Goal: Task Accomplishment & Management: Manage account settings

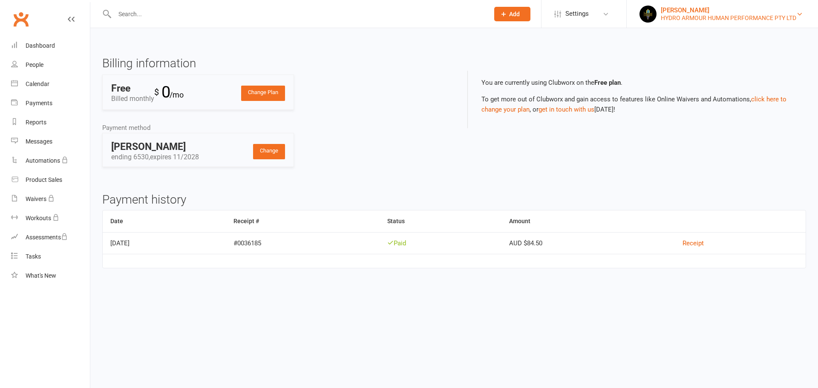
click at [676, 12] on div "[PERSON_NAME]" at bounding box center [728, 10] width 135 height 8
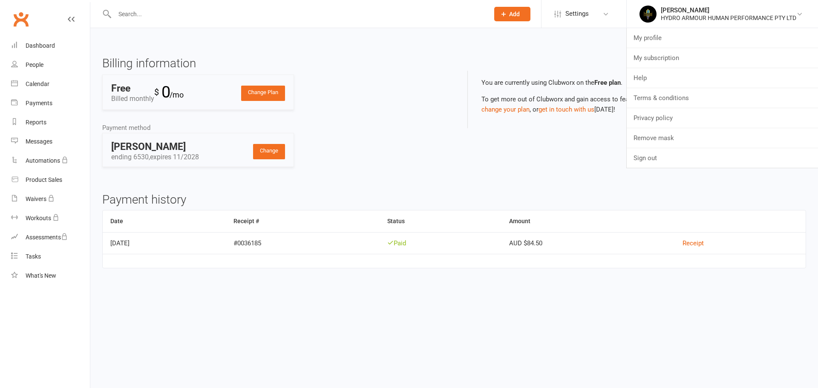
click at [402, 89] on div "Billing information Change Plan Free Billed monthly $ 0 /mo Payment method Chan…" at bounding box center [275, 118] width 358 height 123
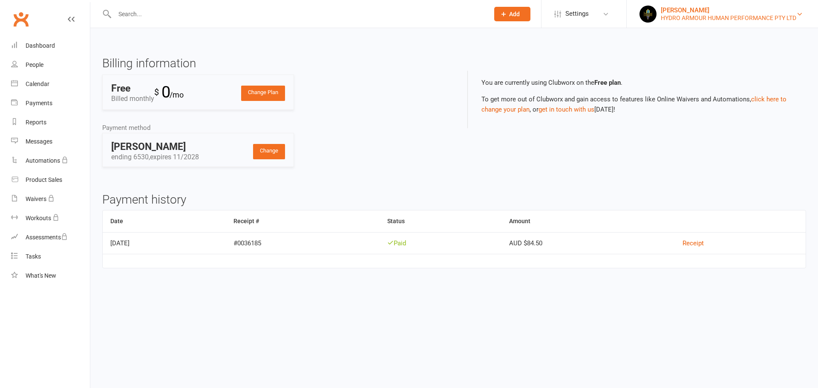
click at [658, 15] on link "Mark Saus HYDRO ARMOUR HUMAN PERFORMANCE PTY LTD" at bounding box center [723, 14] width 166 height 17
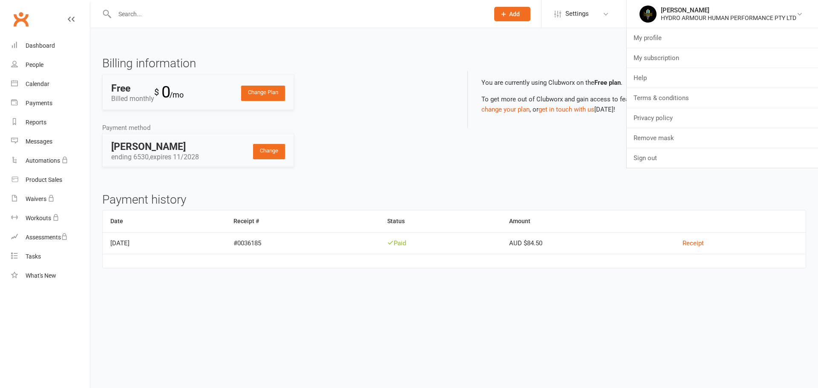
click at [361, 68] on h3 "Billing information" at bounding box center [275, 63] width 346 height 13
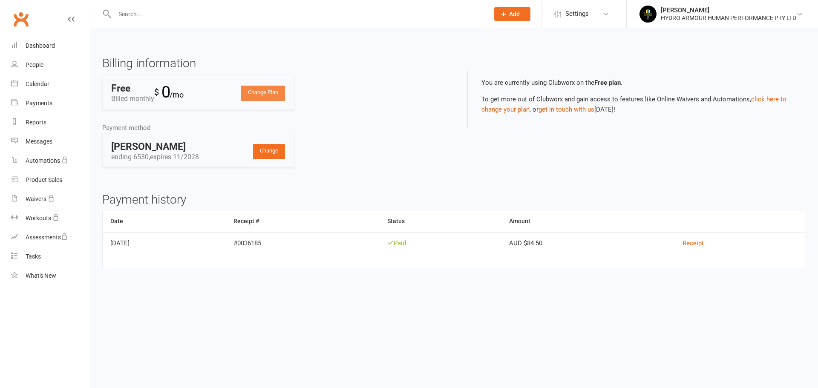
click at [269, 92] on link "Change Plan" at bounding box center [263, 93] width 44 height 15
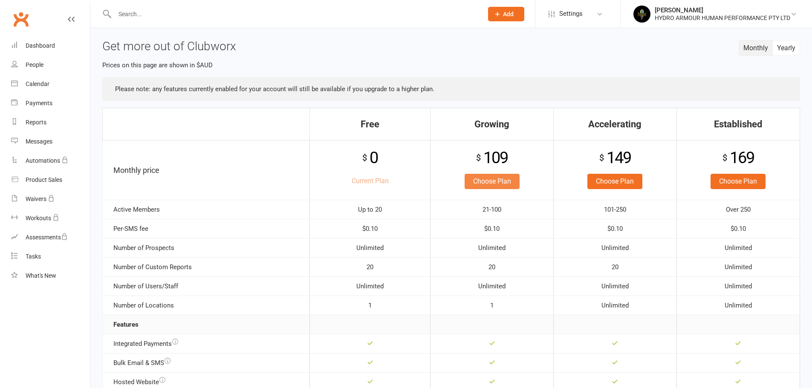
click at [486, 182] on link "Choose Plan" at bounding box center [491, 181] width 55 height 15
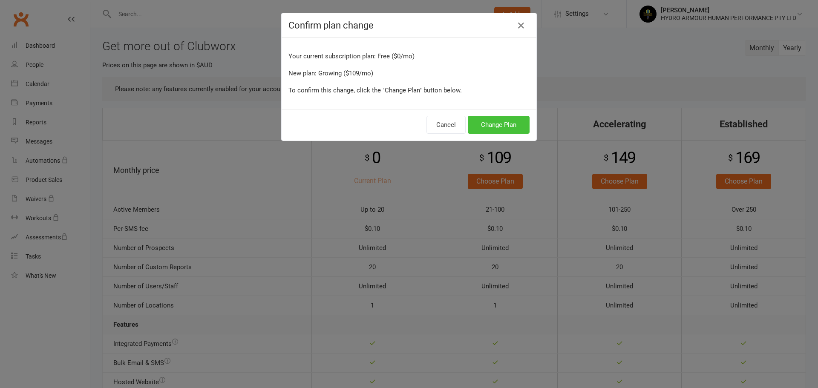
click at [486, 123] on button "Change Plan" at bounding box center [499, 125] width 62 height 18
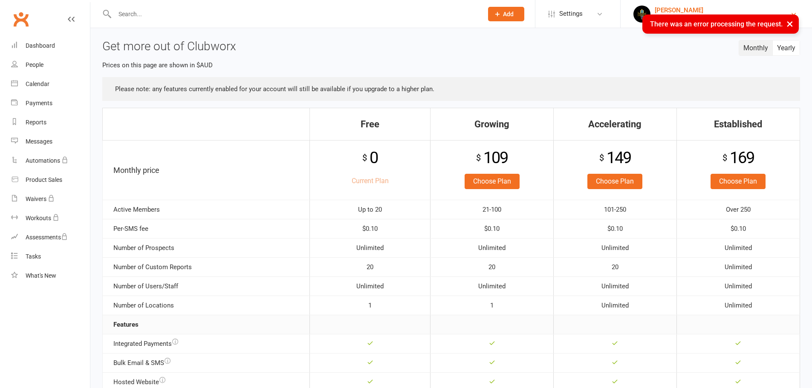
click at [654, 12] on link "Mark Saus HYDRO ARMOUR HUMAN PERFORMANCE PTY LTD" at bounding box center [716, 14] width 166 height 17
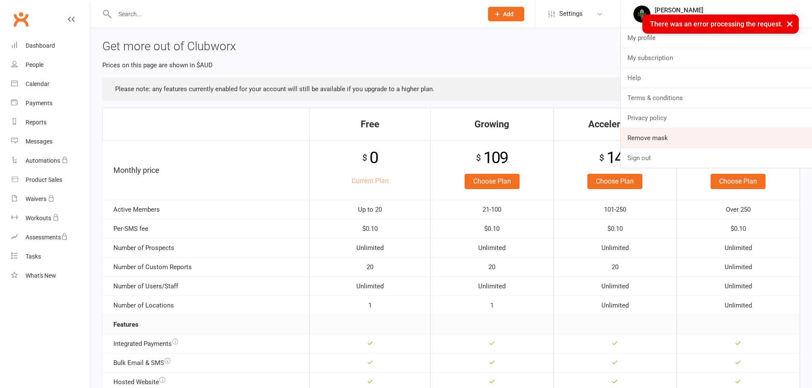
click at [654, 139] on link "Remove mask" at bounding box center [715, 138] width 191 height 20
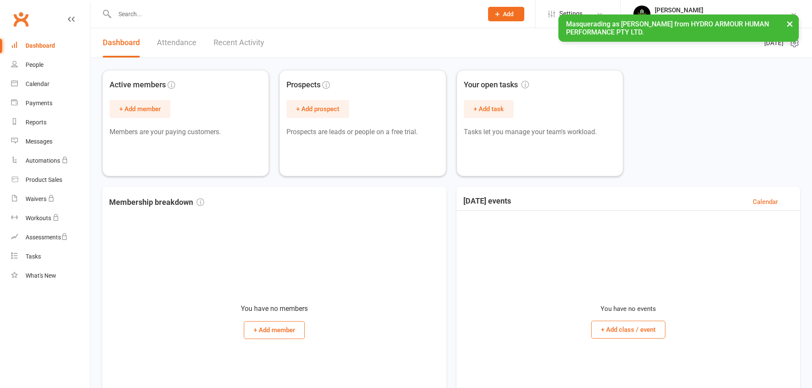
click at [789, 23] on button "×" at bounding box center [789, 23] width 15 height 18
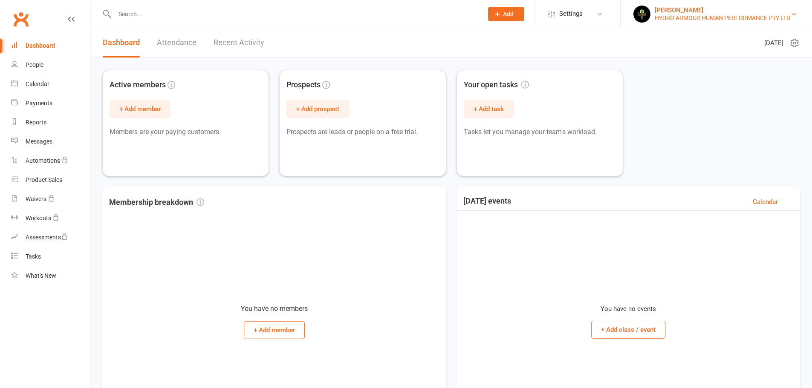
click at [669, 16] on div "HYDRO ARMOUR HUMAN PERFORMANCE PTY LTD" at bounding box center [721, 18] width 135 height 8
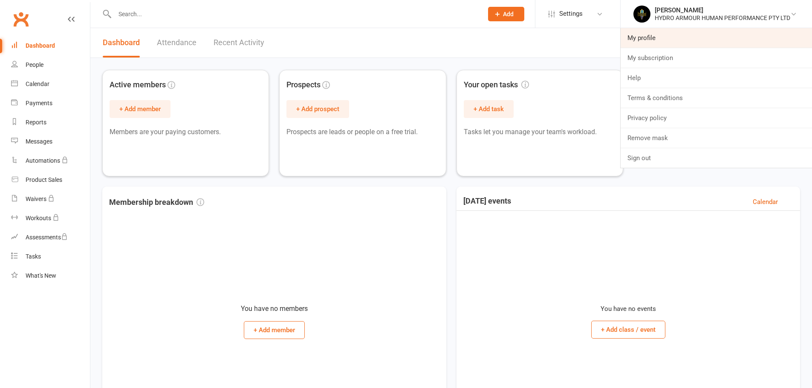
click at [657, 37] on link "My profile" at bounding box center [715, 38] width 191 height 20
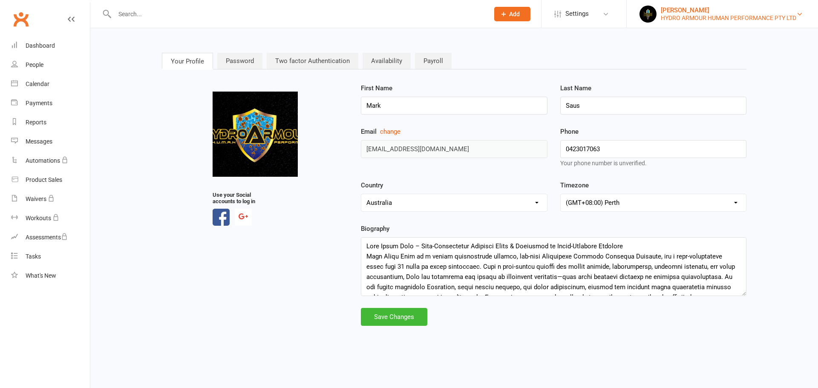
click at [658, 17] on link "[PERSON_NAME] HYDRO ARMOUR HUMAN PERFORMANCE PTY LTD" at bounding box center [723, 14] width 166 height 17
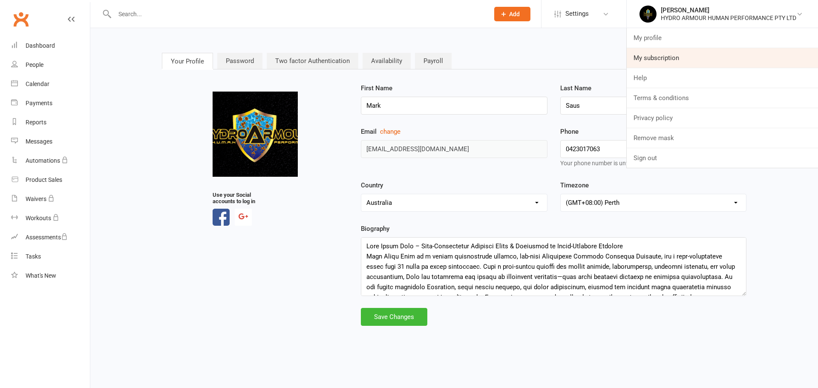
click at [670, 58] on link "My subscription" at bounding box center [722, 58] width 191 height 20
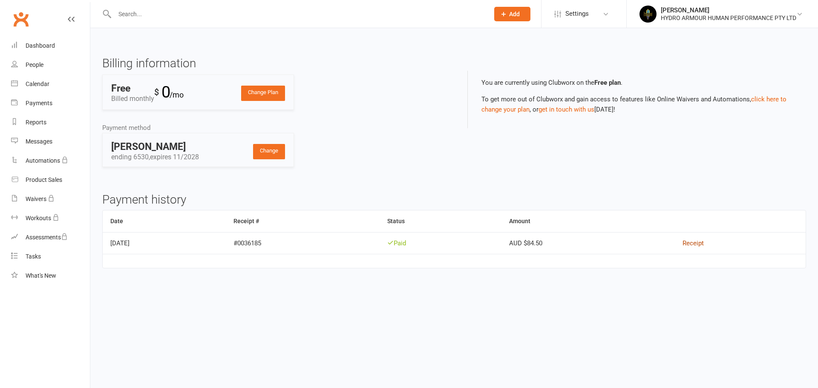
click at [699, 242] on link "Receipt" at bounding box center [693, 243] width 21 height 8
click at [665, 19] on div "HYDRO ARMOUR HUMAN PERFORMANCE PTY LTD" at bounding box center [728, 18] width 135 height 8
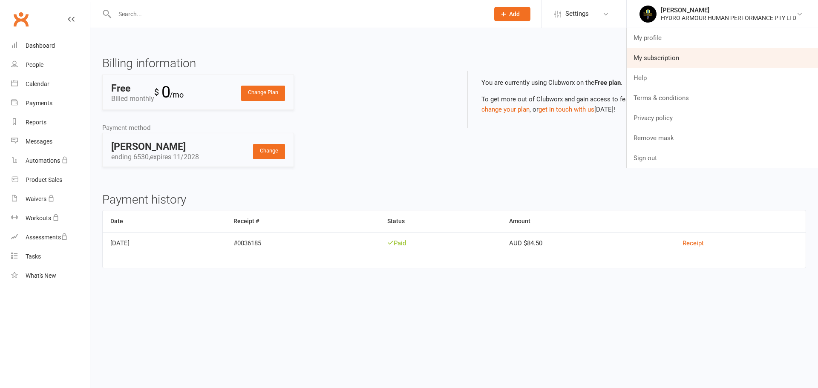
click at [667, 56] on link "My subscription" at bounding box center [722, 58] width 191 height 20
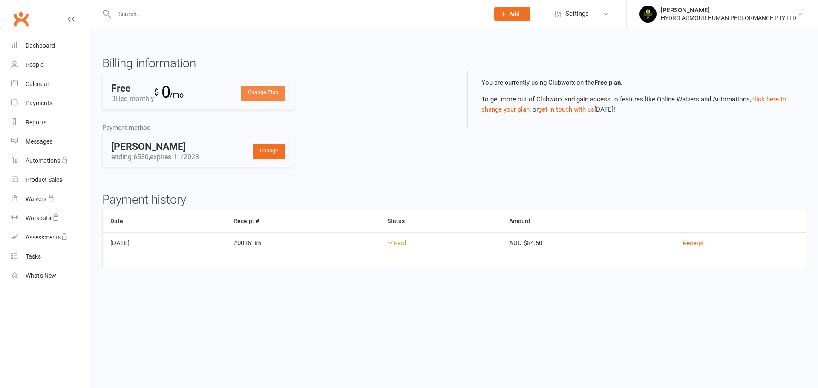
click at [271, 88] on link "Change Plan" at bounding box center [263, 93] width 44 height 15
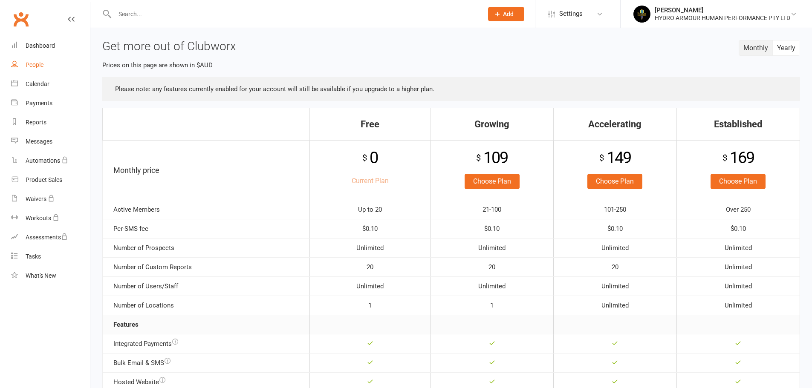
click at [42, 65] on div "People" at bounding box center [35, 64] width 18 height 7
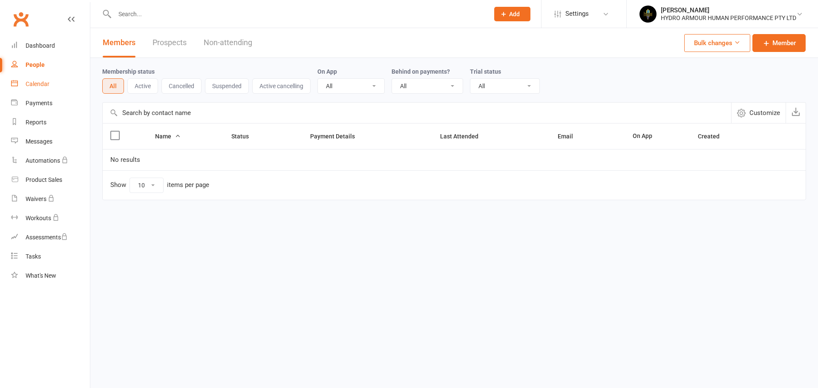
click at [53, 93] on link "Calendar" at bounding box center [50, 84] width 79 height 19
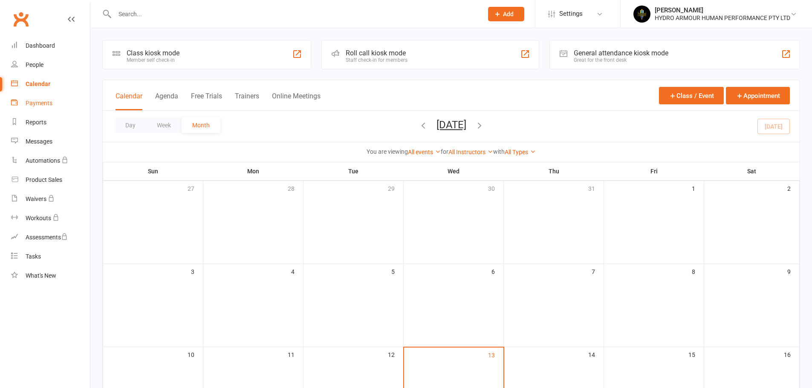
click at [38, 106] on div "Payments" at bounding box center [39, 103] width 27 height 7
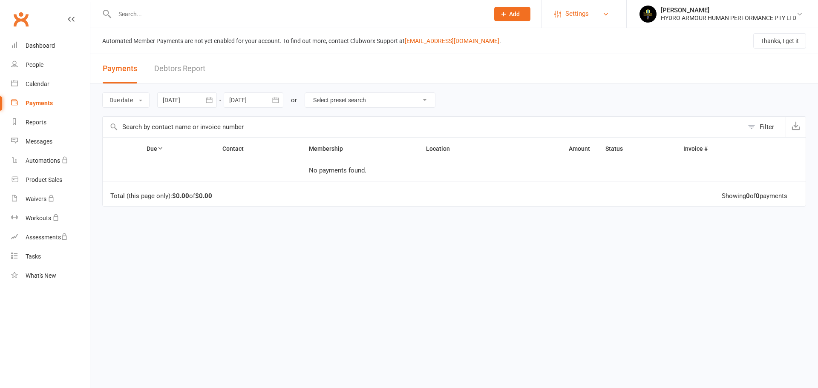
click at [562, 6] on link "Settings" at bounding box center [583, 13] width 59 height 19
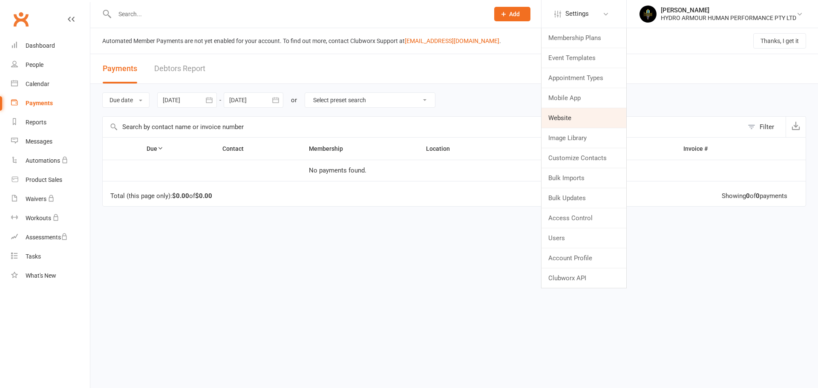
click at [559, 119] on link "Website" at bounding box center [584, 118] width 85 height 20
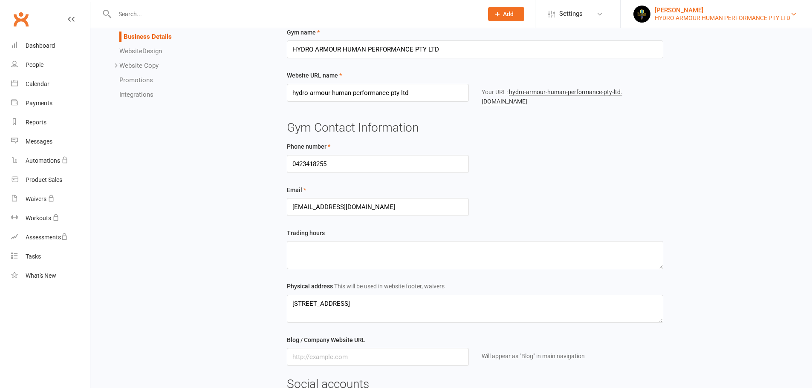
scroll to position [43, 0]
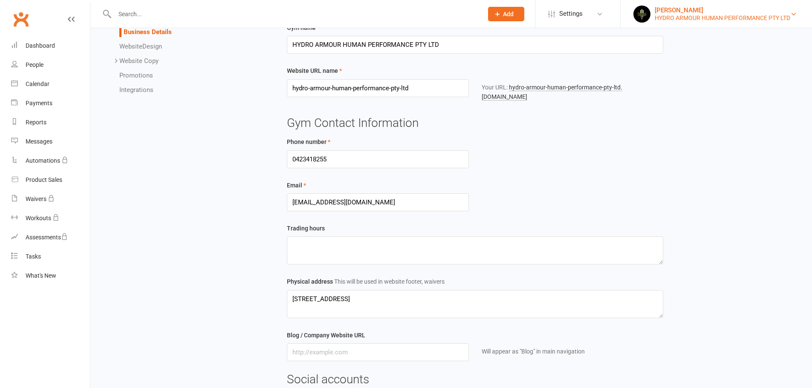
click at [650, 14] on img at bounding box center [641, 14] width 17 height 17
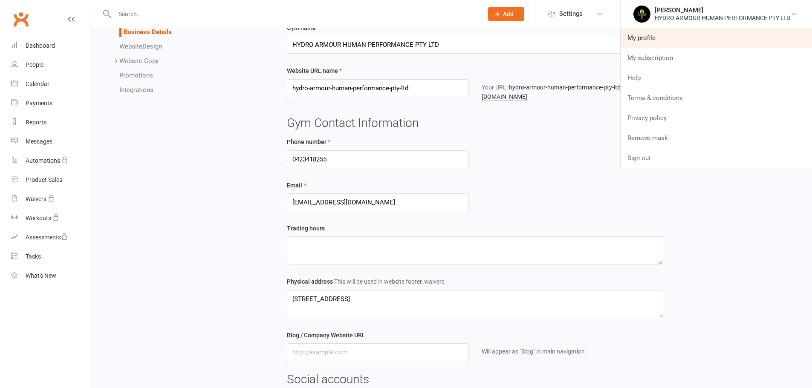
click at [665, 35] on link "My profile" at bounding box center [715, 38] width 191 height 20
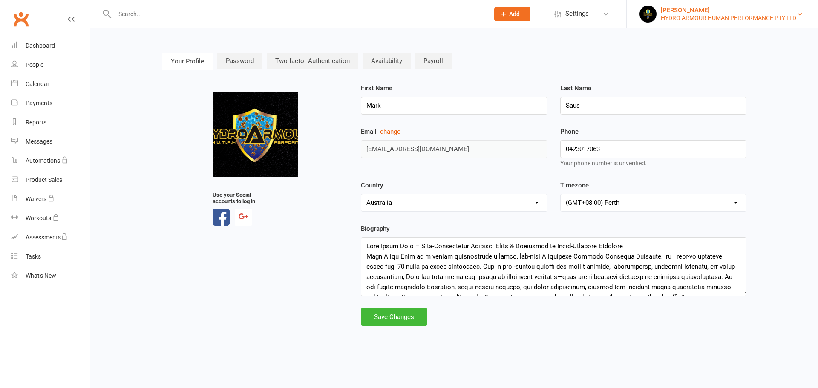
click at [686, 18] on div "HYDRO ARMOUR HUMAN PERFORMANCE PTY LTD" at bounding box center [728, 18] width 135 height 8
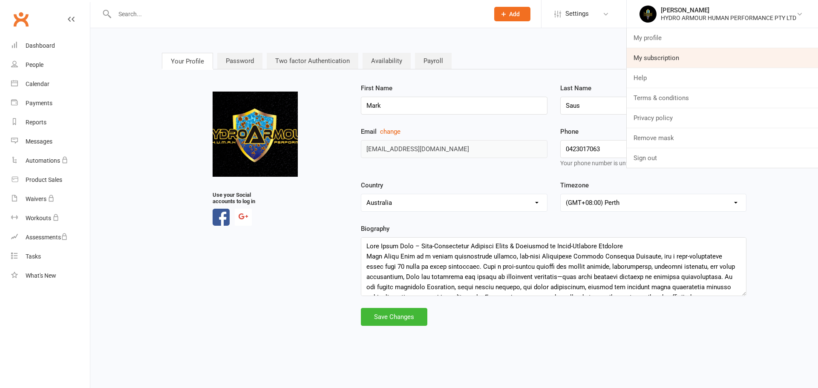
click at [659, 54] on link "My subscription" at bounding box center [722, 58] width 191 height 20
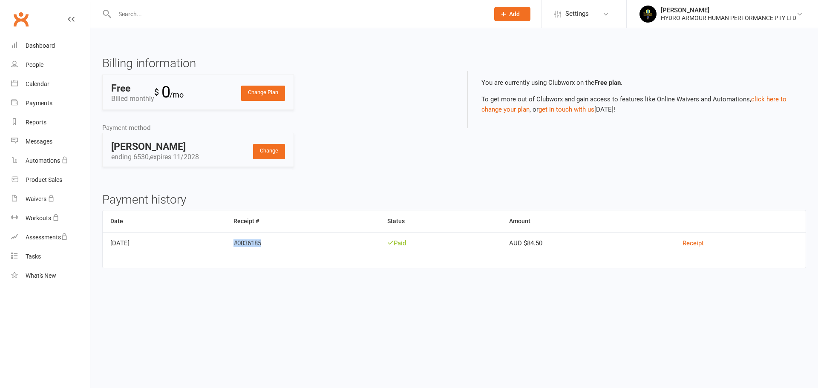
drag, startPoint x: 274, startPoint y: 245, endPoint x: 311, endPoint y: 242, distance: 37.6
click at [311, 242] on td "#0036185" at bounding box center [303, 243] width 154 height 22
copy td "#0036185"
click at [704, 240] on link "Receipt" at bounding box center [693, 243] width 21 height 8
drag, startPoint x: 703, startPoint y: 10, endPoint x: 700, endPoint y: 29, distance: 18.9
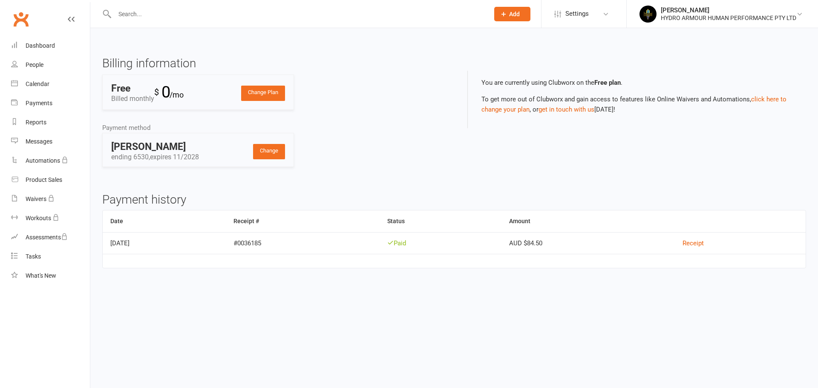
click at [702, 10] on div "[PERSON_NAME]" at bounding box center [728, 10] width 135 height 8
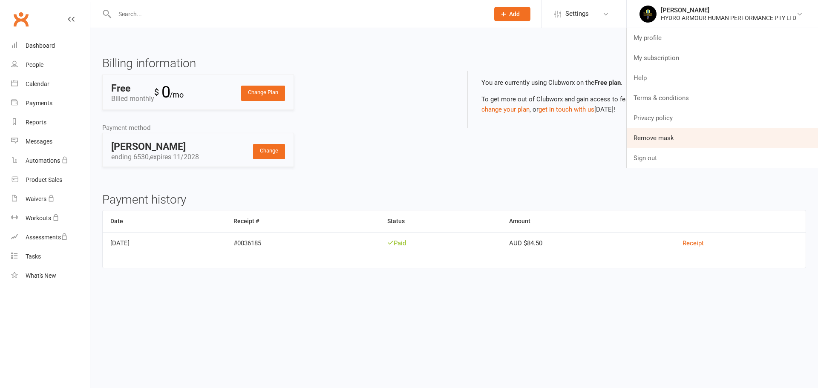
click at [689, 141] on link "Remove mask" at bounding box center [722, 138] width 191 height 20
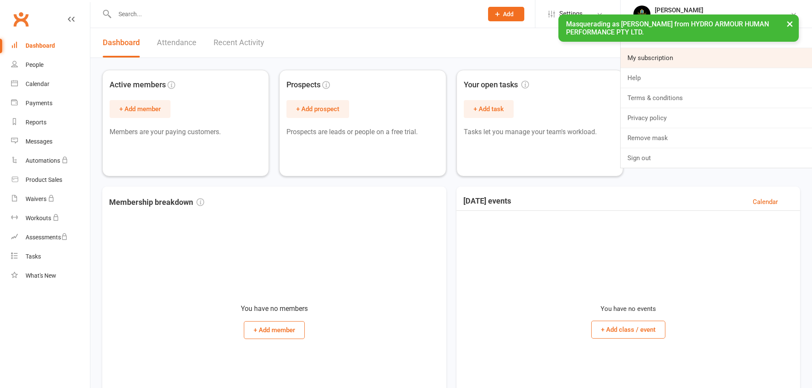
click at [648, 60] on link "My subscription" at bounding box center [715, 58] width 191 height 20
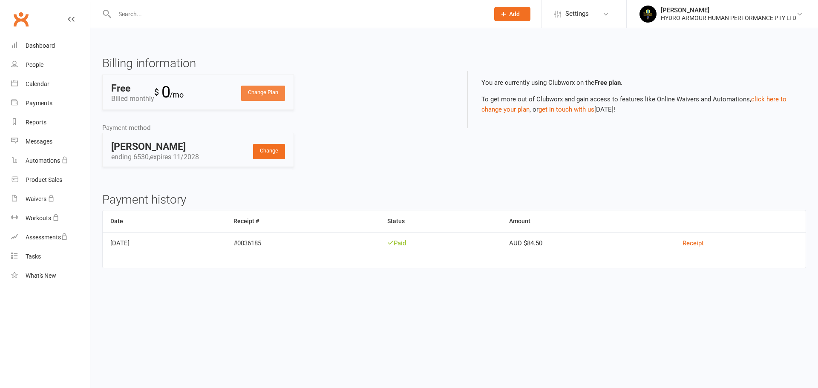
click at [268, 89] on link "Change Plan" at bounding box center [263, 93] width 44 height 15
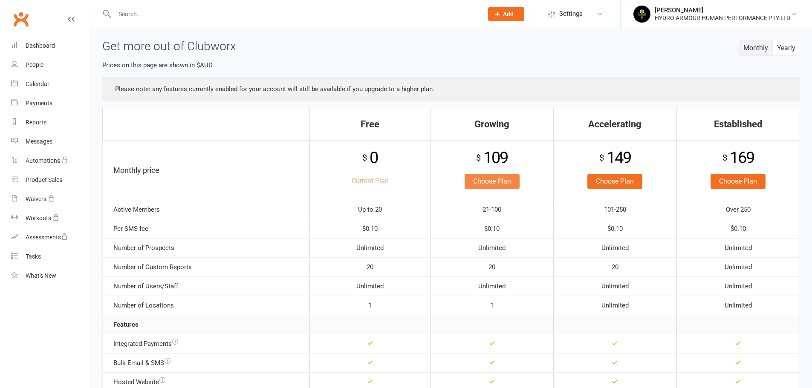
click at [505, 177] on link "Choose Plan" at bounding box center [491, 181] width 55 height 15
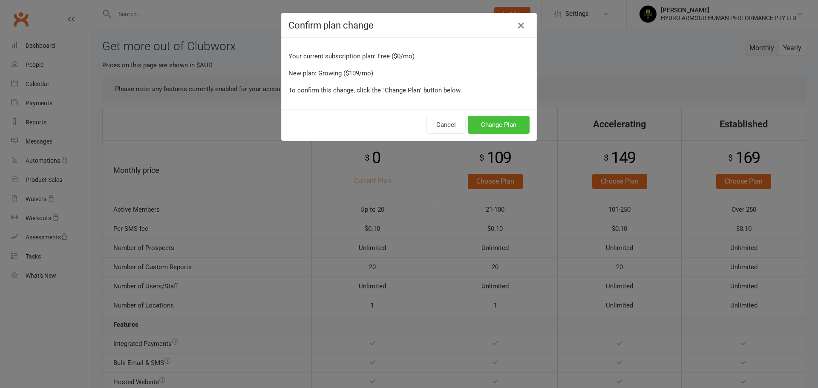
click at [499, 124] on button "Change Plan" at bounding box center [499, 125] width 62 height 18
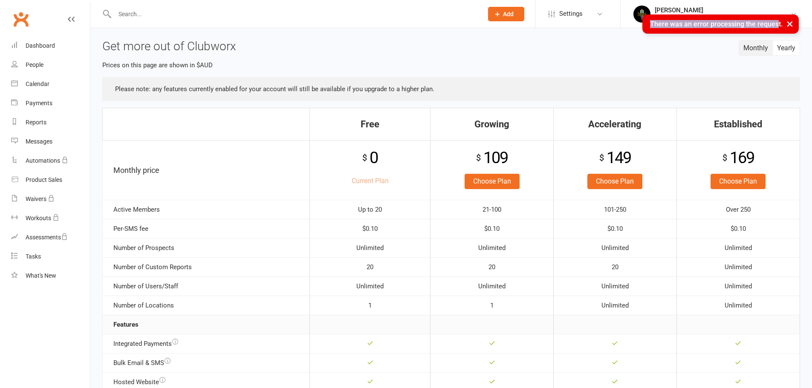
drag, startPoint x: 650, startPoint y: 26, endPoint x: 778, endPoint y: 27, distance: 127.8
click at [778, 27] on div "× There was an error processing the request." at bounding box center [720, 23] width 156 height 19
copy div "There was an error processing the reques"
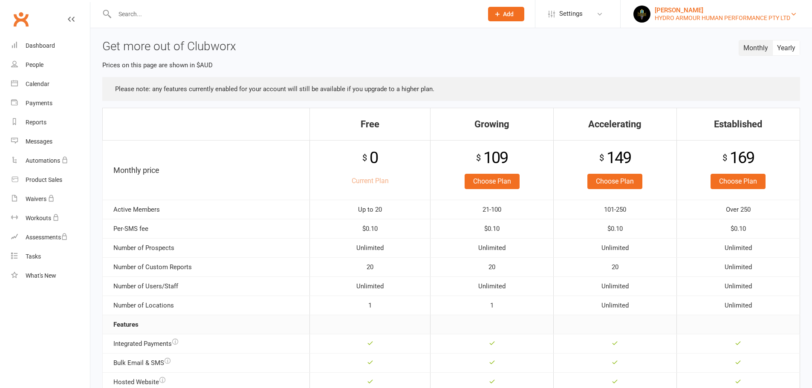
click at [678, 9] on div "[PERSON_NAME]" at bounding box center [721, 10] width 135 height 8
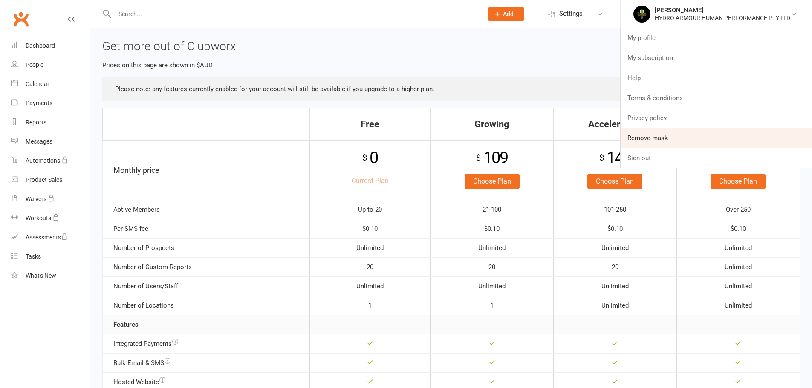
click at [657, 138] on link "Remove mask" at bounding box center [715, 138] width 191 height 20
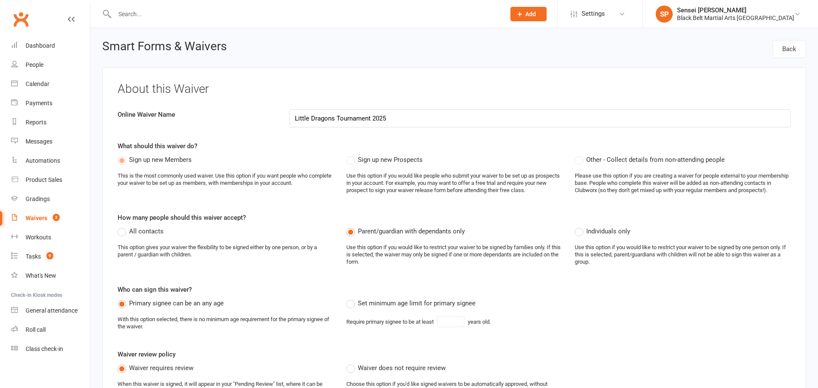
select select "applies_to_dependant_signees"
select select "select"
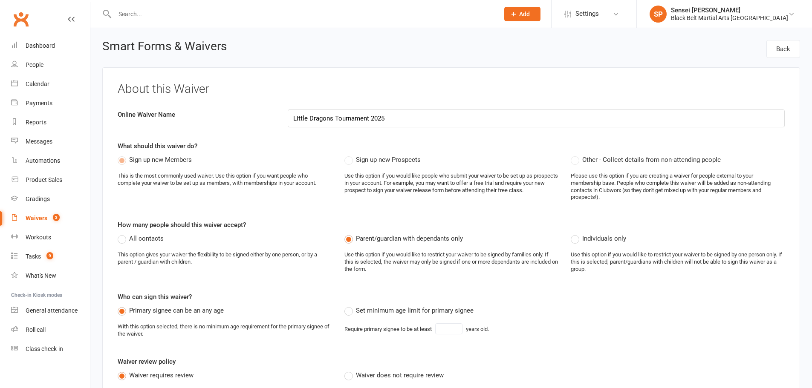
click at [46, 219] on div "Waivers" at bounding box center [37, 218] width 22 height 7
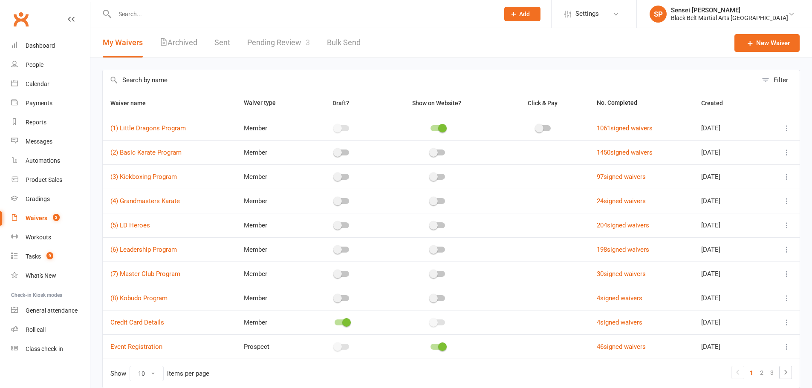
click at [364, 78] on input "text" at bounding box center [430, 80] width 654 height 20
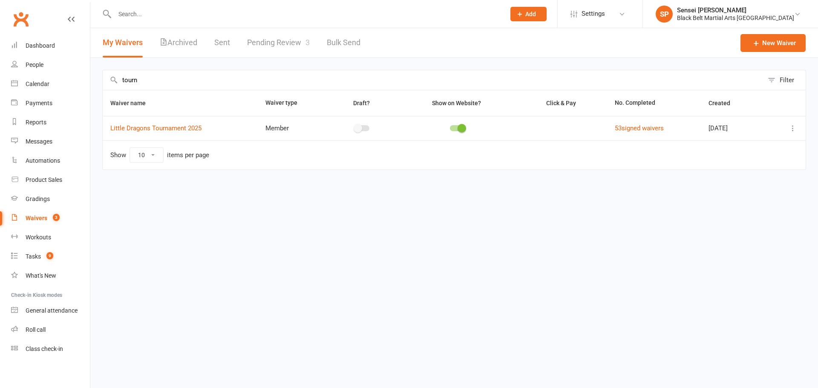
type input "tourn"
click at [793, 128] on icon at bounding box center [793, 128] width 9 height 9
click at [736, 198] on link "Copy external link to clipboard" at bounding box center [747, 196] width 100 height 17
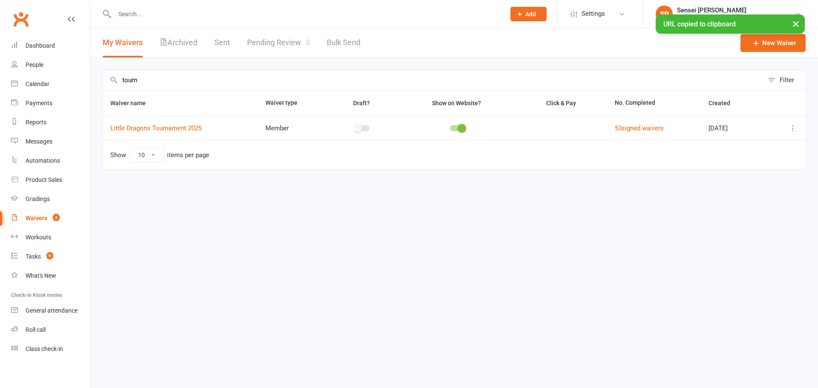
click at [261, 41] on link "Pending Review 3" at bounding box center [278, 42] width 63 height 29
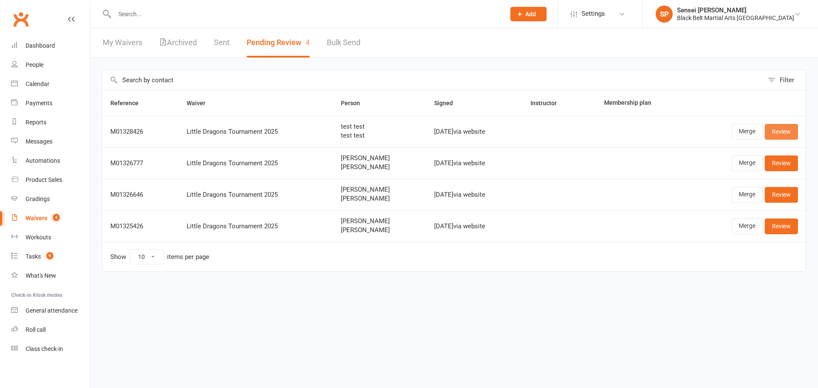
click at [782, 132] on link "Review" at bounding box center [781, 131] width 33 height 15
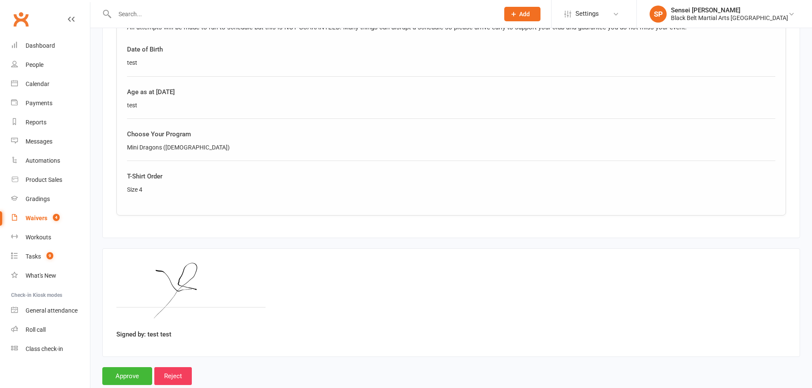
scroll to position [536, 0]
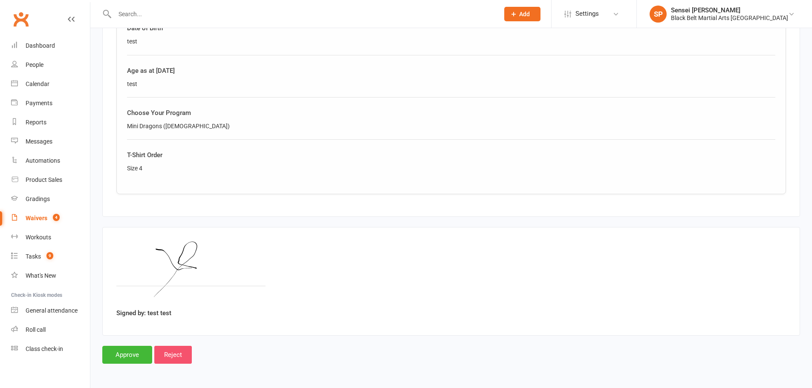
click at [178, 357] on input "Reject" at bounding box center [172, 355] width 37 height 18
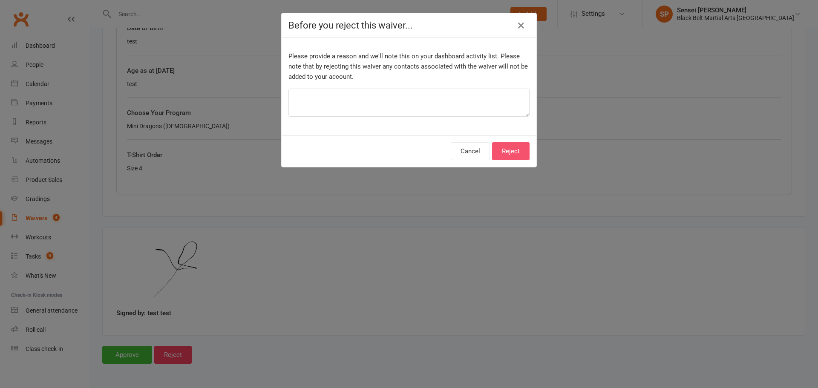
click at [510, 150] on button "Reject" at bounding box center [510, 151] width 37 height 18
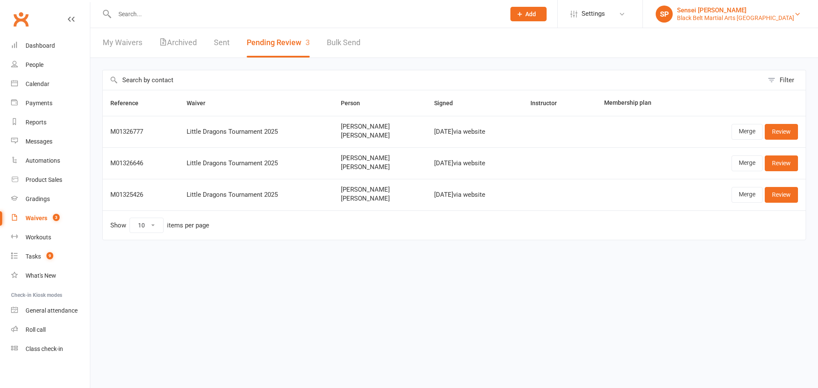
click at [709, 13] on link "SP Sensei Pauline Black Belt Martial Arts Mingara" at bounding box center [731, 14] width 150 height 17
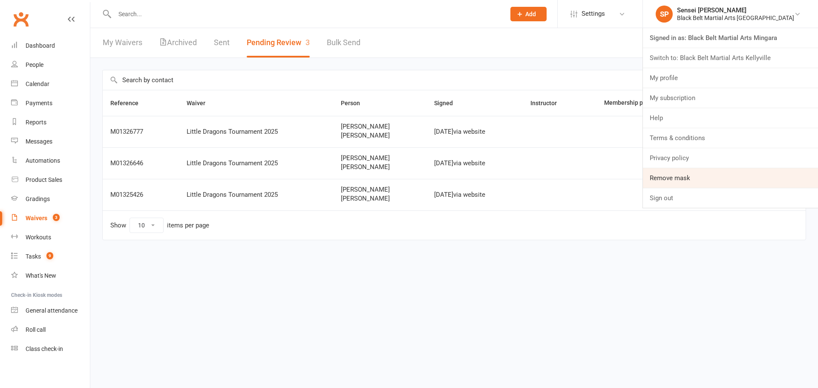
click at [716, 180] on link "Remove mask" at bounding box center [730, 178] width 175 height 20
click at [724, 180] on link "Remove mask" at bounding box center [730, 178] width 175 height 20
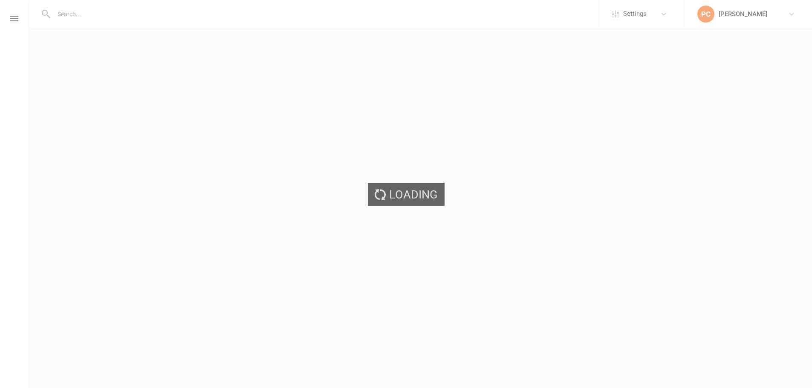
select select "applies_to_dependant_signees"
select select "select"
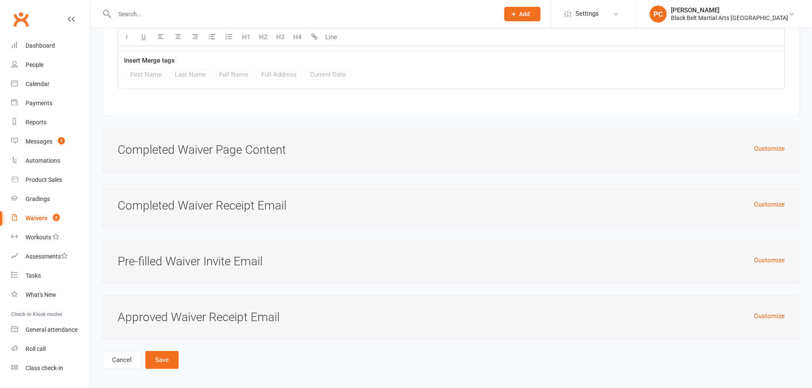
scroll to position [3064, 0]
click at [762, 142] on button "Customize" at bounding box center [769, 146] width 31 height 10
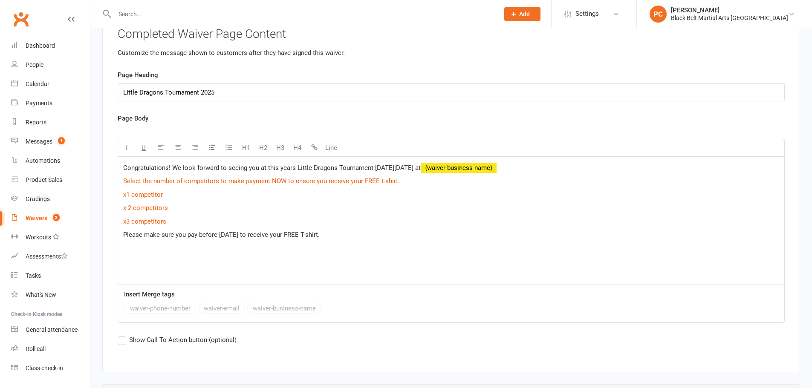
scroll to position [3376, 0]
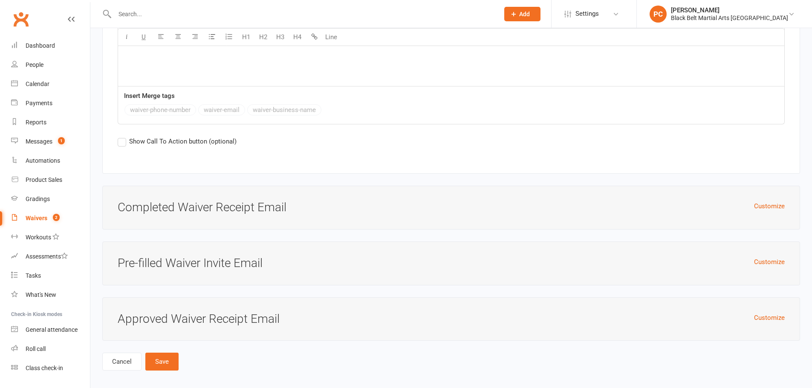
click at [44, 218] on div "Waivers" at bounding box center [37, 218] width 22 height 7
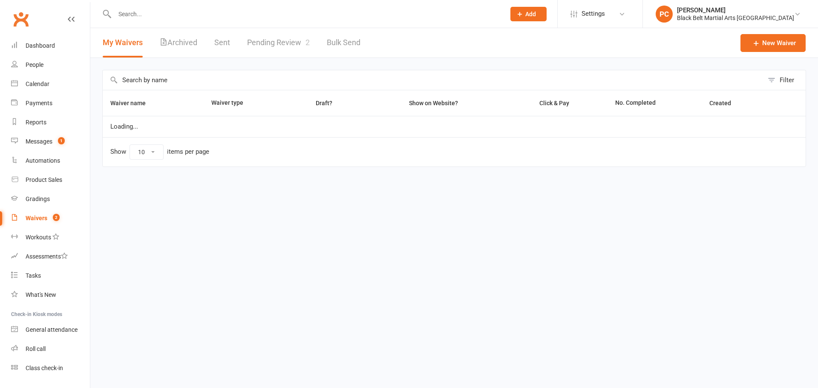
click at [216, 77] on input "text" at bounding box center [433, 80] width 661 height 20
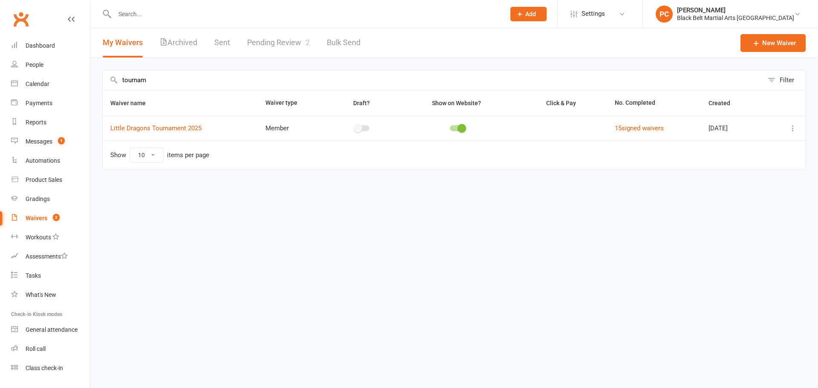
type input "tournam"
click at [791, 127] on icon at bounding box center [793, 128] width 9 height 9
drag, startPoint x: 720, startPoint y: 193, endPoint x: 672, endPoint y: 68, distance: 133.8
click at [720, 193] on link "Copy external link to clipboard" at bounding box center [747, 196] width 100 height 17
click at [605, 14] on span "Settings" at bounding box center [593, 13] width 23 height 19
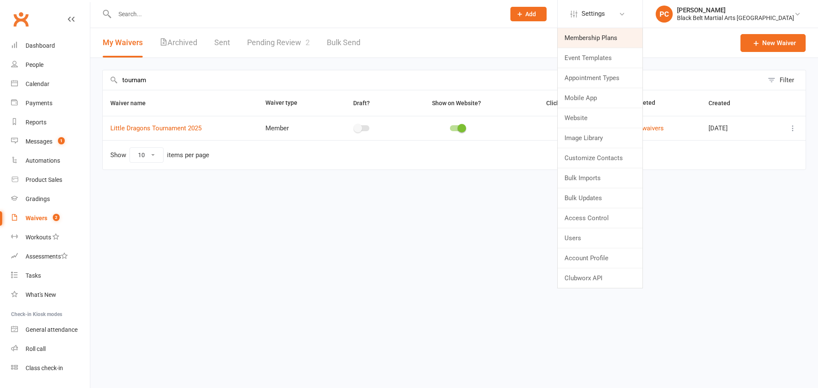
click at [643, 39] on link "Membership Plans" at bounding box center [600, 38] width 85 height 20
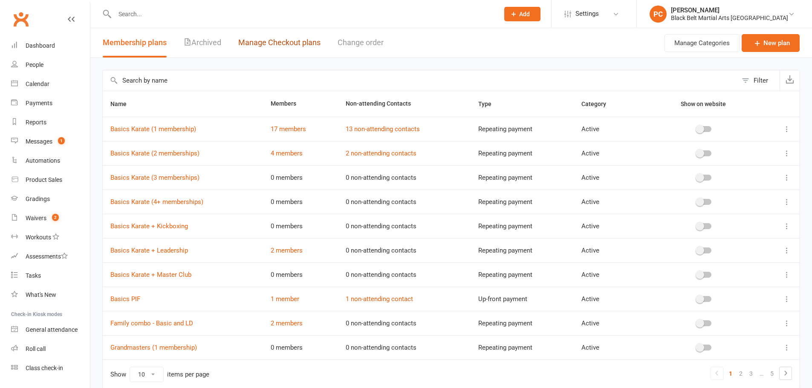
click at [281, 48] on link "Manage Checkout plans" at bounding box center [279, 42] width 82 height 29
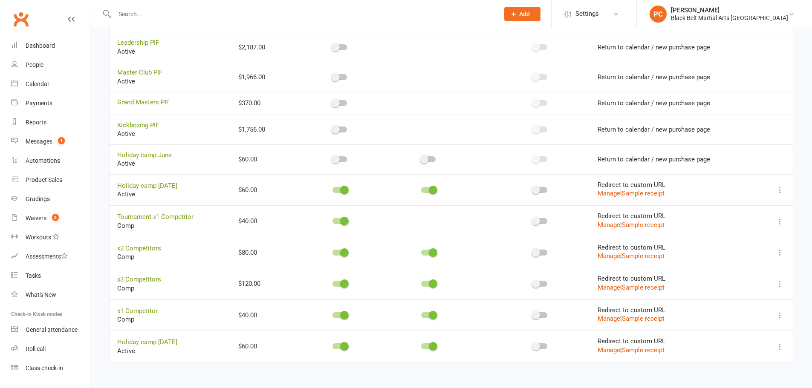
scroll to position [317, 0]
click at [43, 219] on div "Waivers" at bounding box center [36, 218] width 21 height 7
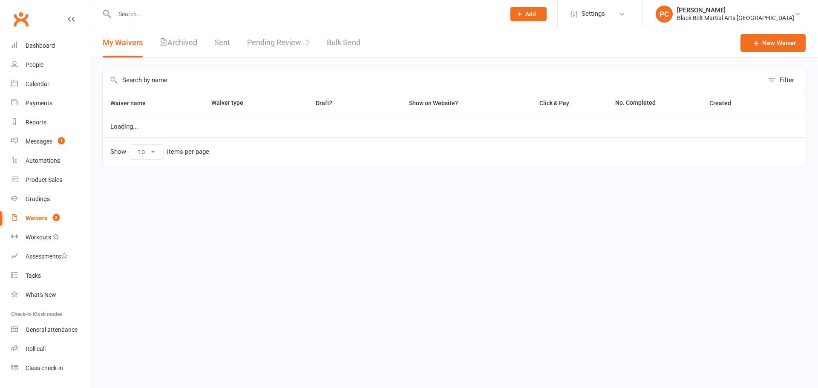
click at [298, 44] on link "Pending Review 2" at bounding box center [278, 42] width 63 height 29
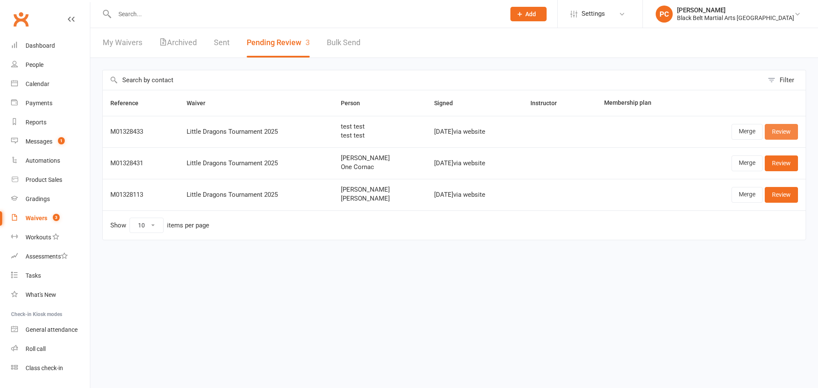
click at [777, 132] on link "Review" at bounding box center [781, 131] width 33 height 15
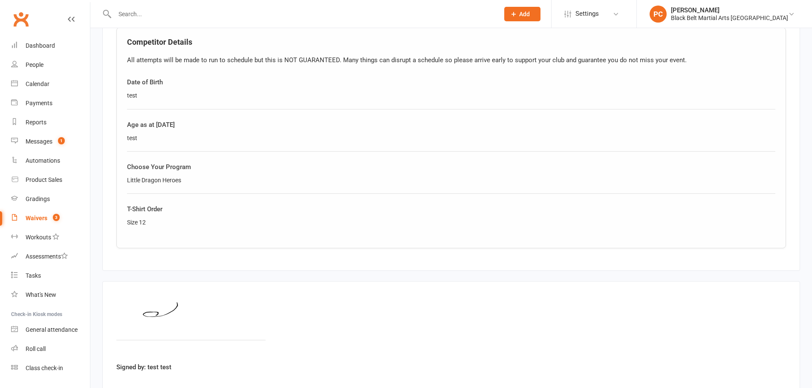
scroll to position [546, 0]
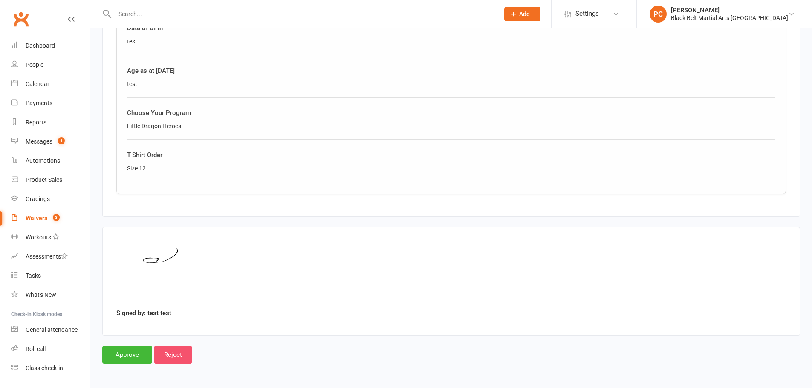
click at [176, 358] on input "Reject" at bounding box center [172, 355] width 37 height 18
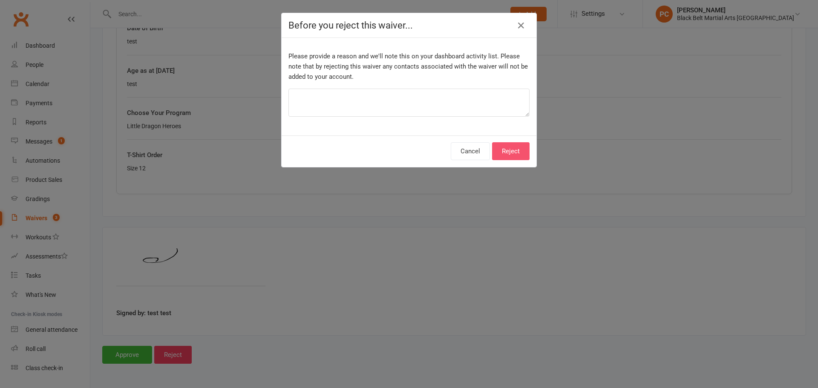
click at [507, 150] on button "Reject" at bounding box center [510, 151] width 37 height 18
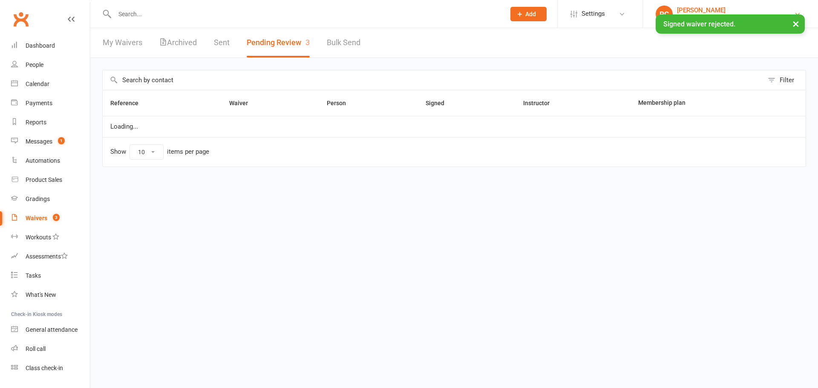
click at [731, 14] on div "Black Belt Martial Arts Kellyville" at bounding box center [735, 18] width 117 height 8
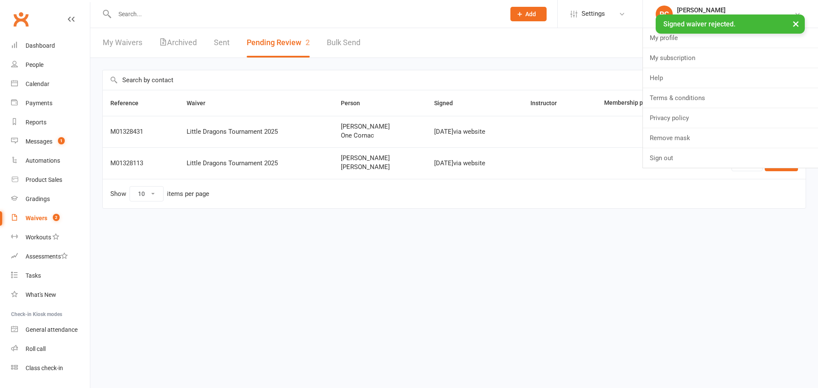
click at [706, 148] on li "Remove mask" at bounding box center [730, 138] width 175 height 20
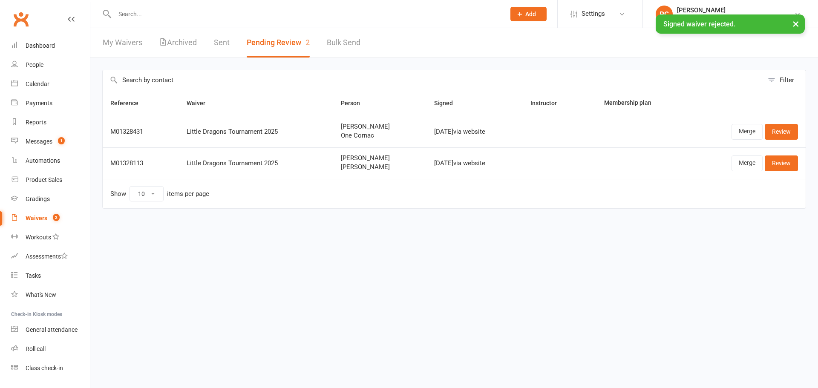
click at [709, 138] on div "Merge Review" at bounding box center [746, 131] width 103 height 15
click at [719, 8] on div "Pauline Cornac" at bounding box center [735, 10] width 117 height 8
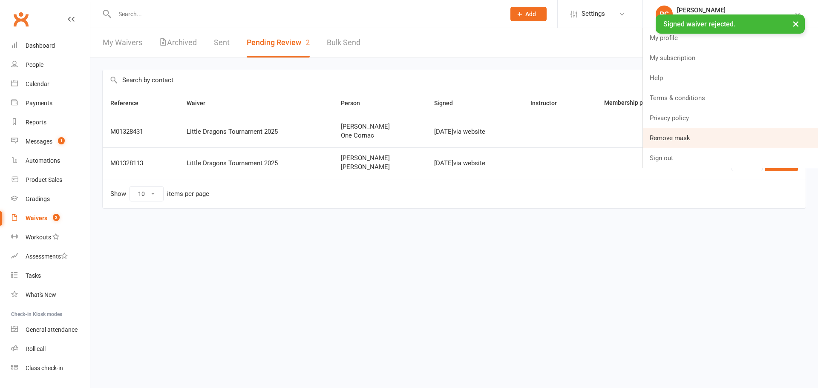
click at [700, 139] on link "Remove mask" at bounding box center [730, 138] width 175 height 20
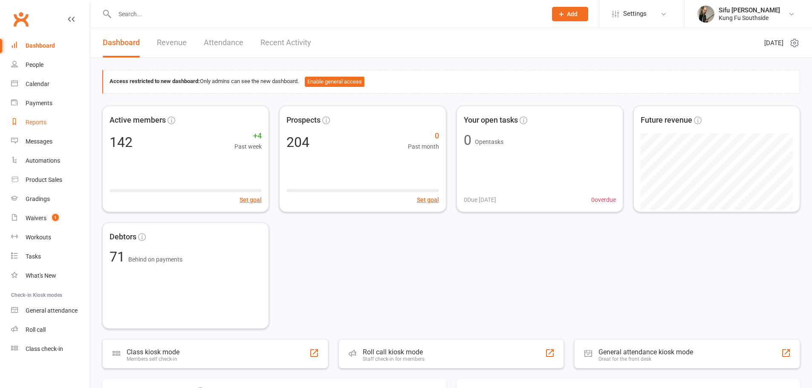
click at [49, 126] on link "Reports" at bounding box center [50, 122] width 79 height 19
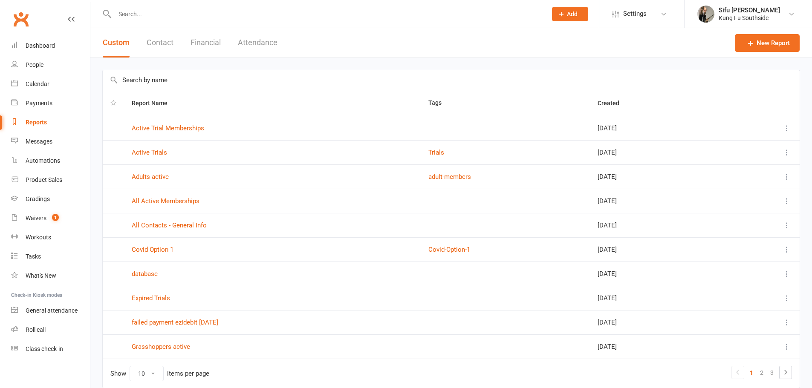
click at [168, 42] on button "Contact" at bounding box center [160, 42] width 27 height 29
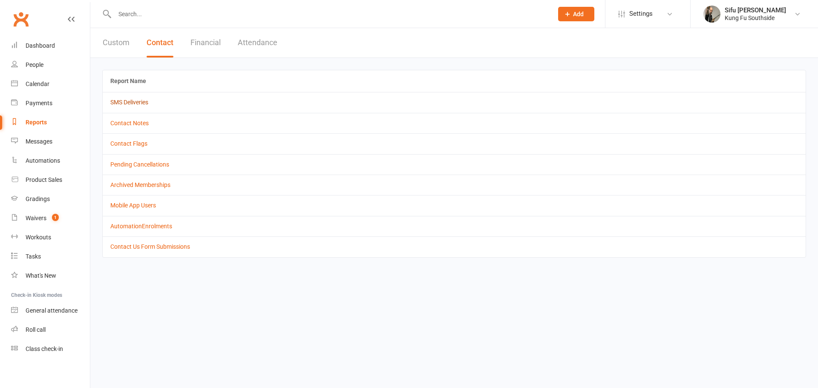
click at [124, 99] on link "SMS Deliveries" at bounding box center [129, 102] width 38 height 7
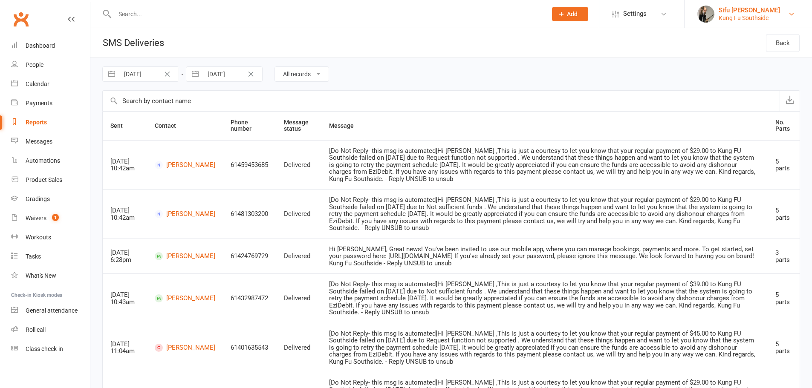
click at [735, 14] on div "Kung Fu Southside" at bounding box center [748, 18] width 61 height 8
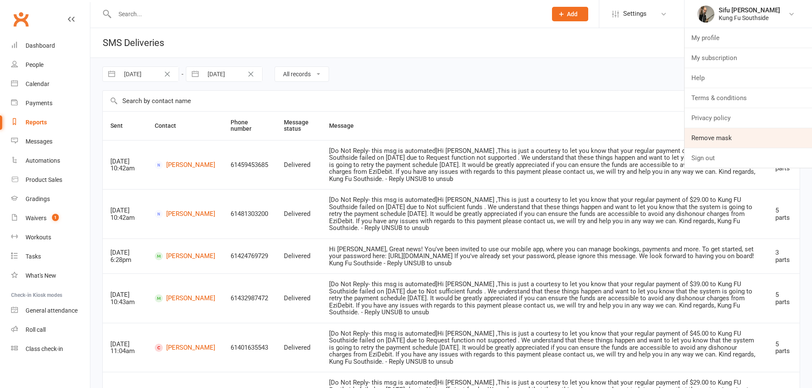
click at [720, 134] on link "Remove mask" at bounding box center [747, 138] width 127 height 20
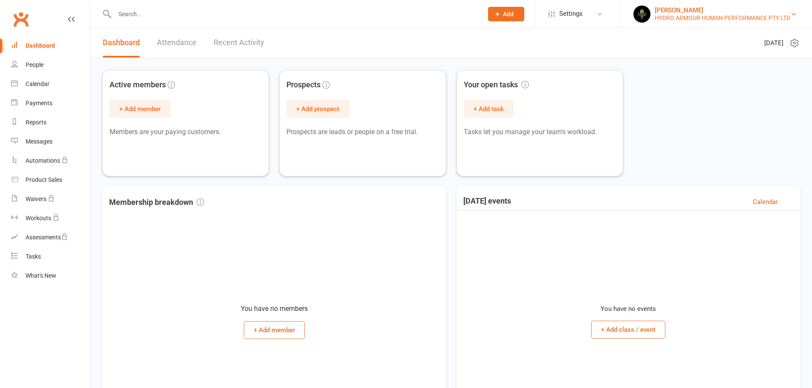
click at [696, 14] on div "HYDRO ARMOUR HUMAN PERFORMANCE PTY LTD" at bounding box center [721, 18] width 135 height 8
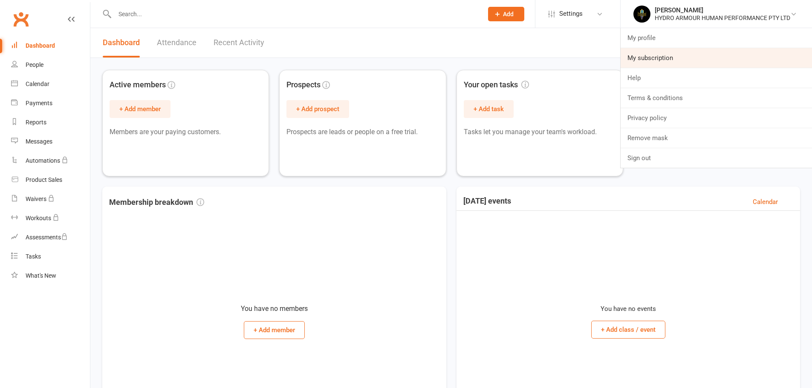
click at [682, 60] on link "My subscription" at bounding box center [715, 58] width 191 height 20
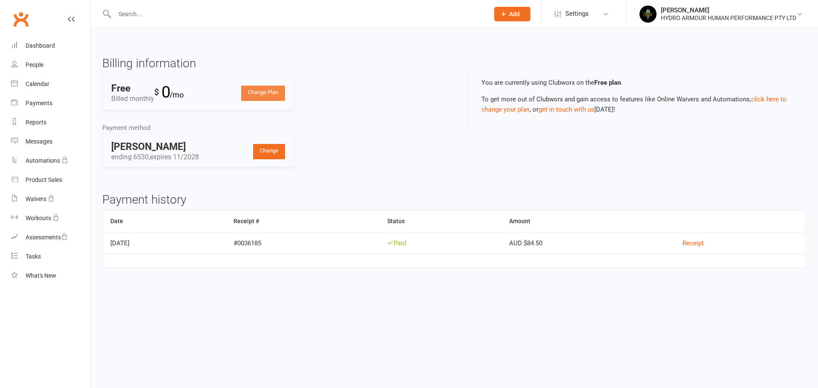
click at [276, 99] on link "Change Plan" at bounding box center [263, 93] width 44 height 15
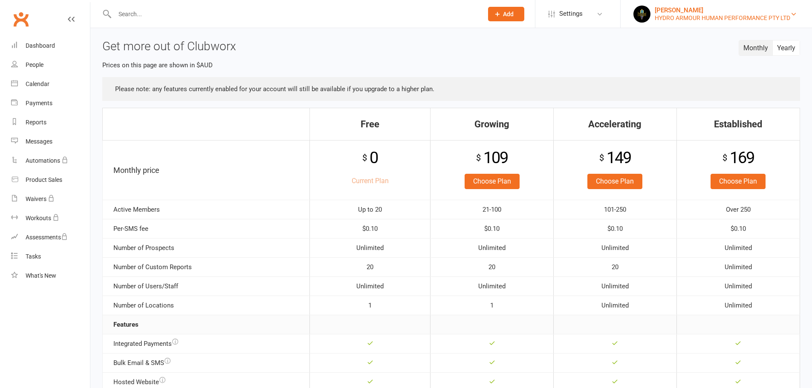
click at [684, 15] on div "HYDRO ARMOUR HUMAN PERFORMANCE PTY LTD" at bounding box center [721, 18] width 135 height 8
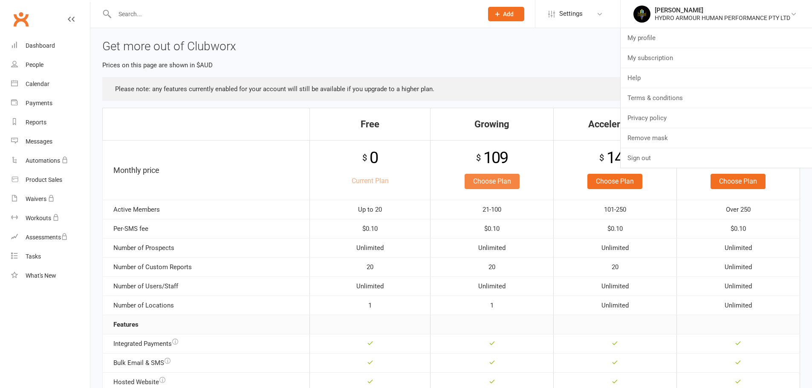
click at [503, 179] on link "Choose Plan" at bounding box center [491, 181] width 55 height 15
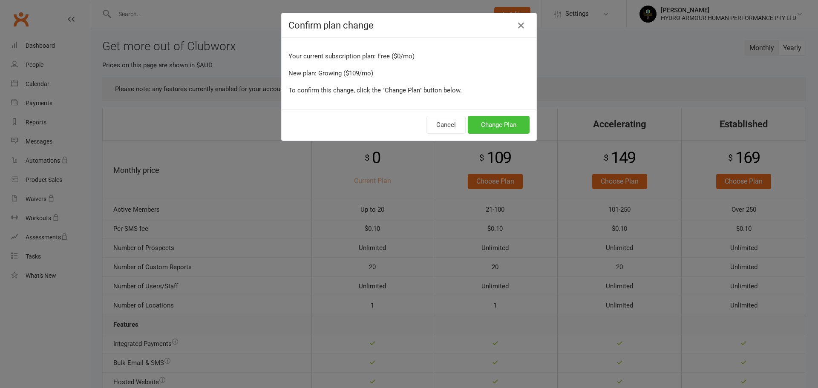
click at [502, 127] on button "Change Plan" at bounding box center [499, 125] width 62 height 18
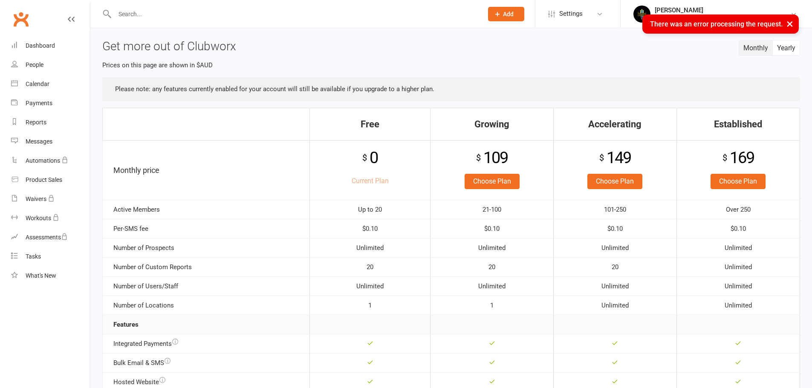
click at [788, 23] on button "×" at bounding box center [789, 23] width 15 height 18
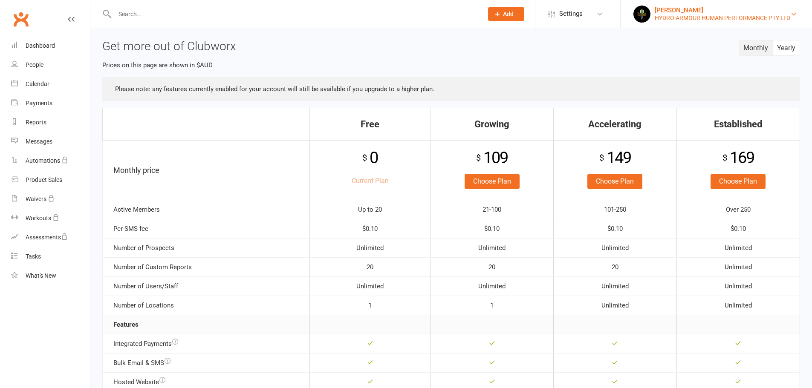
click at [676, 19] on div "HYDRO ARMOUR HUMAN PERFORMANCE PTY LTD" at bounding box center [721, 18] width 135 height 8
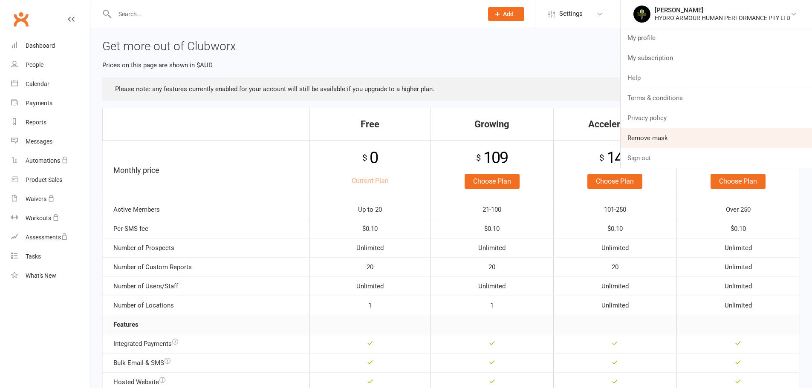
click at [654, 135] on link "Remove mask" at bounding box center [715, 138] width 191 height 20
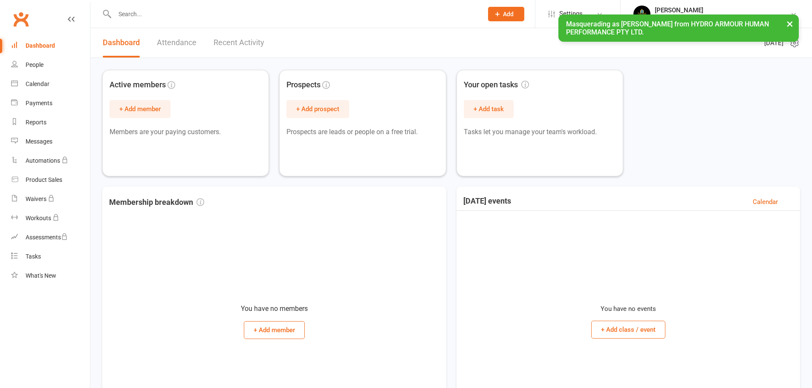
click at [671, 14] on div "Masquerading as Mark Saus from HYDRO ARMOUR HUMAN PERFORMANCE PTY LTD. ×" at bounding box center [678, 27] width 240 height 27
click at [787, 28] on button "×" at bounding box center [789, 23] width 15 height 18
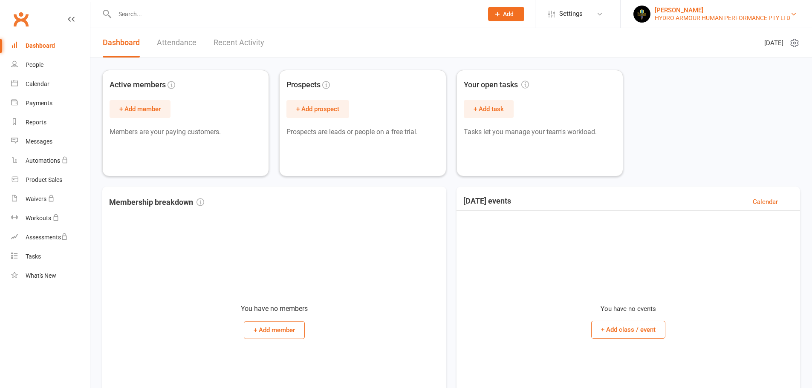
click at [676, 13] on div "Mark Saus" at bounding box center [721, 10] width 135 height 8
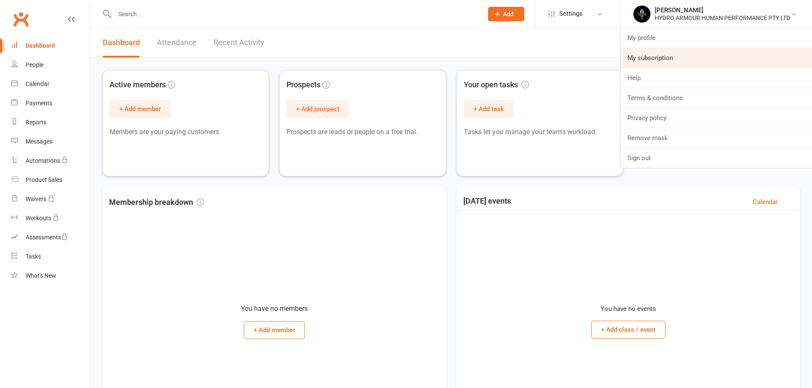
click at [679, 49] on link "My subscription" at bounding box center [715, 58] width 191 height 20
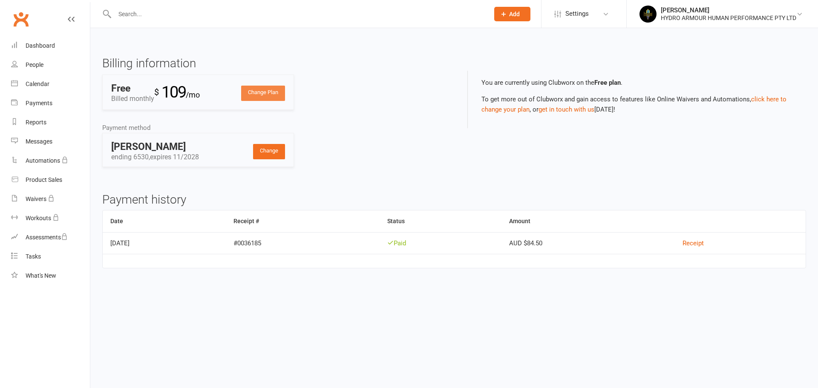
click at [277, 88] on link "Change Plan" at bounding box center [263, 93] width 44 height 15
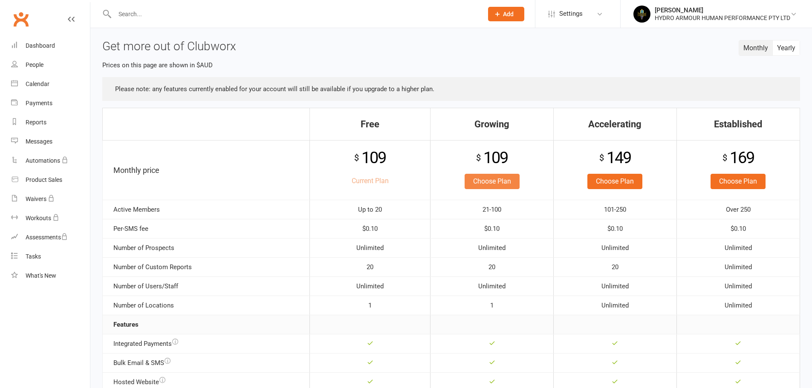
click at [496, 186] on link "Choose Plan" at bounding box center [491, 181] width 55 height 15
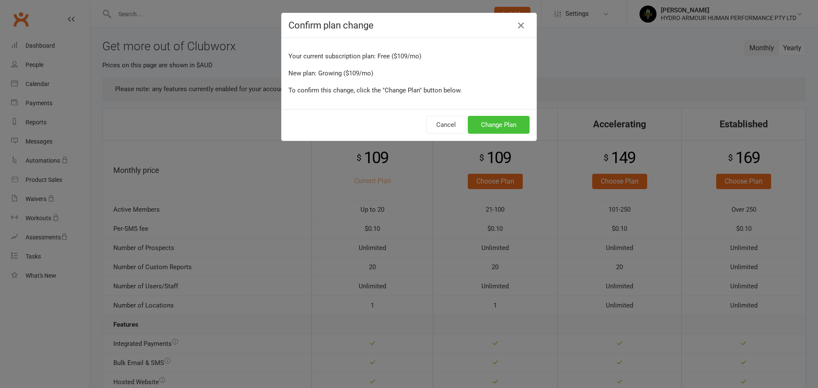
click at [507, 128] on button "Change Plan" at bounding box center [499, 125] width 62 height 18
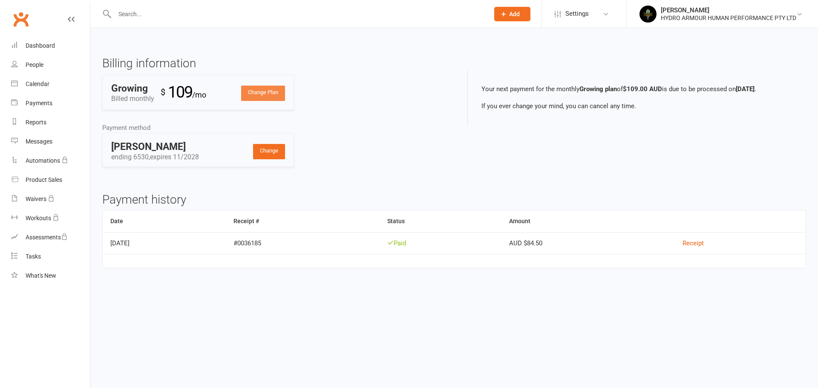
click at [270, 94] on link "Change Plan" at bounding box center [263, 93] width 44 height 15
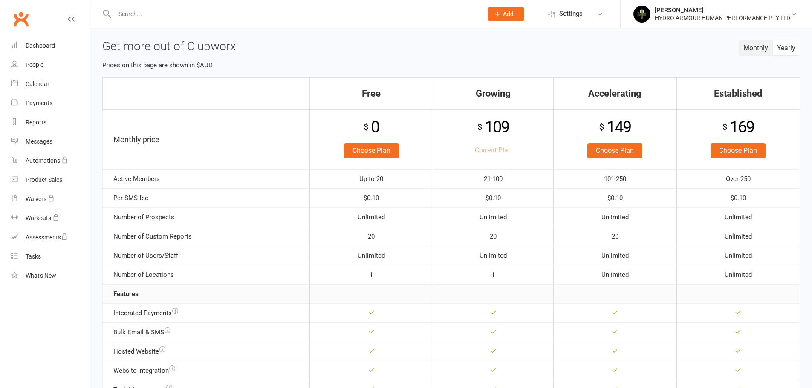
click at [690, 24] on li "[PERSON_NAME] HYDRO ARMOUR HUMAN PERFORMANCE PTY LTD My profile My subscription…" at bounding box center [716, 14] width 192 height 28
click at [694, 18] on div "HYDRO ARMOUR HUMAN PERFORMANCE PTY LTD" at bounding box center [721, 18] width 135 height 8
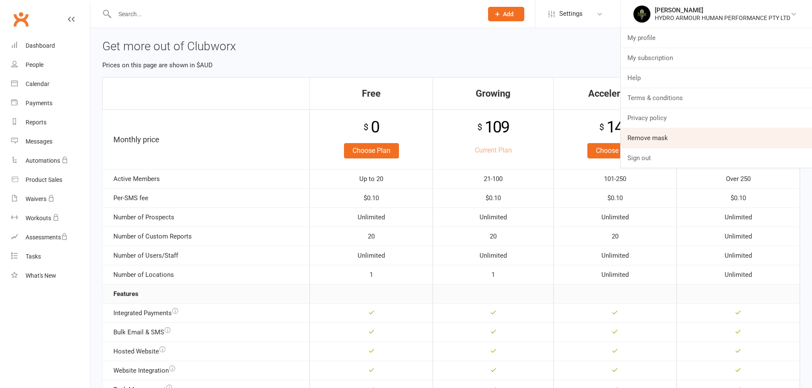
click at [648, 135] on link "Remove mask" at bounding box center [715, 138] width 191 height 20
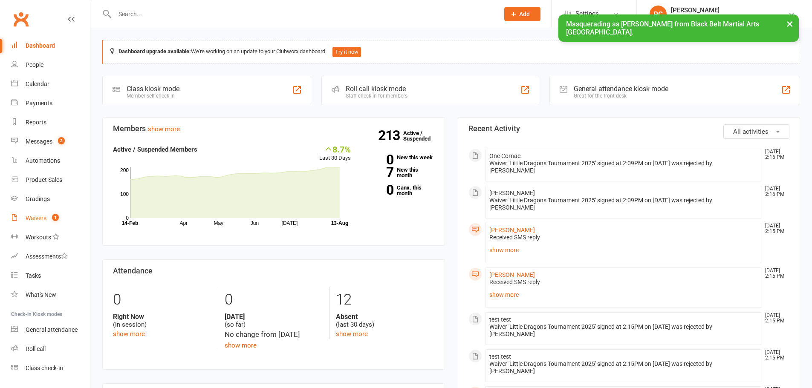
scroll to position [22, 0]
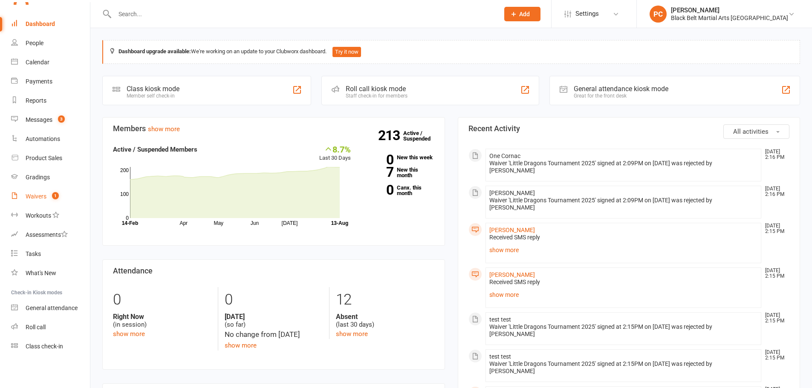
click at [33, 194] on div "Waivers" at bounding box center [36, 196] width 21 height 7
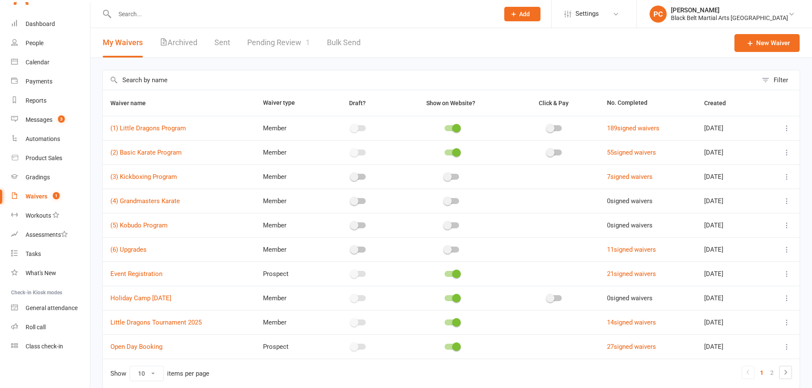
click at [276, 83] on input "text" at bounding box center [430, 80] width 654 height 20
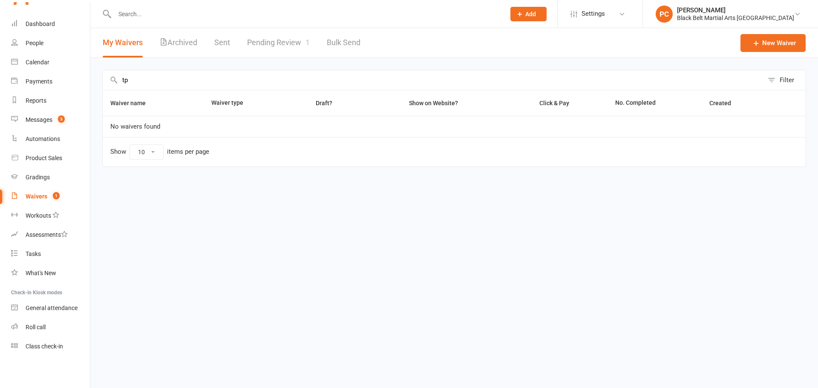
type input "t"
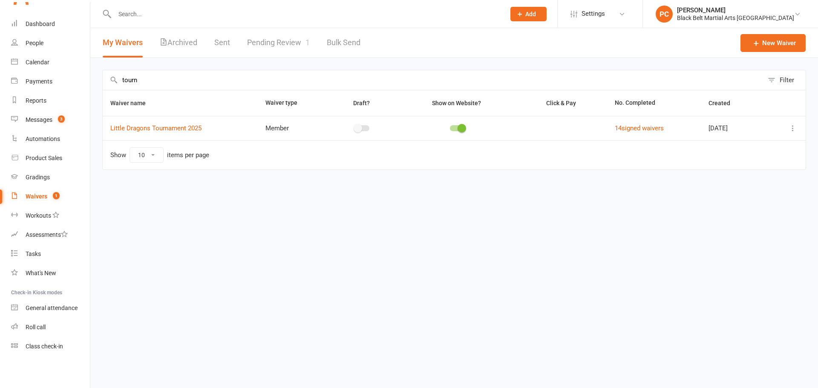
type input "tourn"
click at [793, 129] on icon at bounding box center [793, 128] width 9 height 9
click at [733, 193] on link "Copy external link to clipboard" at bounding box center [747, 196] width 100 height 17
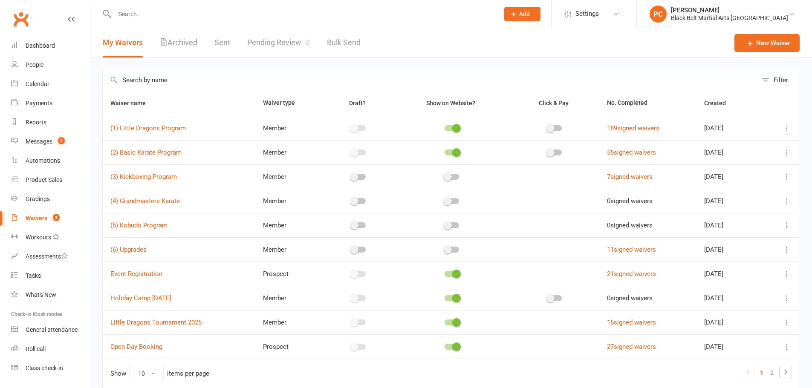
click at [282, 48] on link "Pending Review 2" at bounding box center [278, 42] width 63 height 29
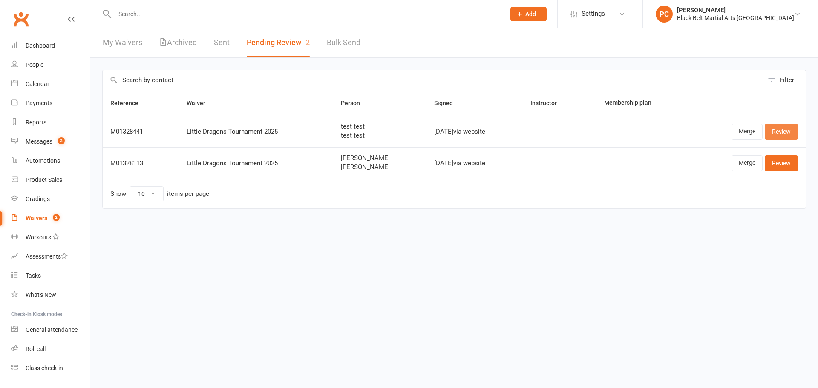
click at [782, 131] on link "Review" at bounding box center [781, 131] width 33 height 15
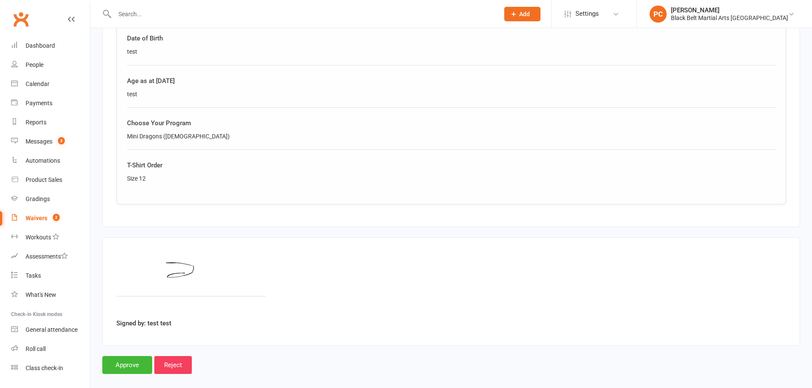
scroll to position [546, 0]
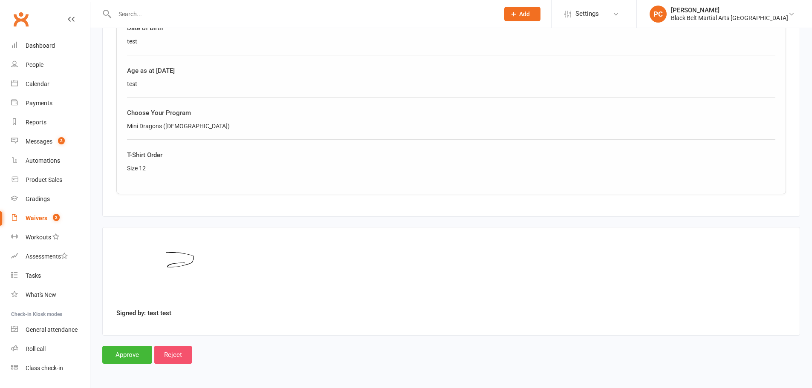
click at [176, 356] on input "Reject" at bounding box center [172, 355] width 37 height 18
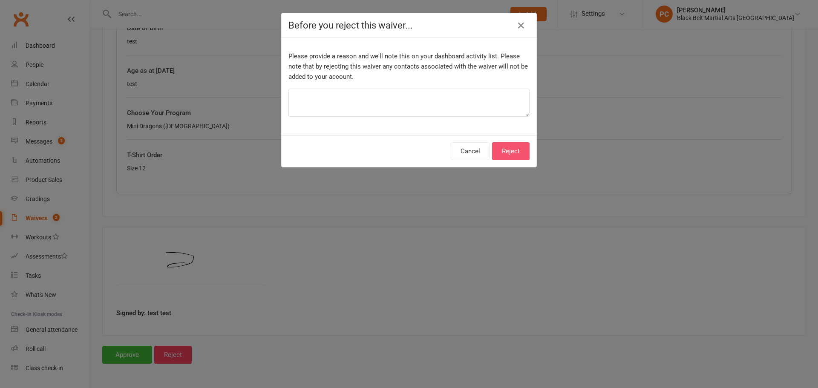
click at [519, 155] on button "Reject" at bounding box center [510, 151] width 37 height 18
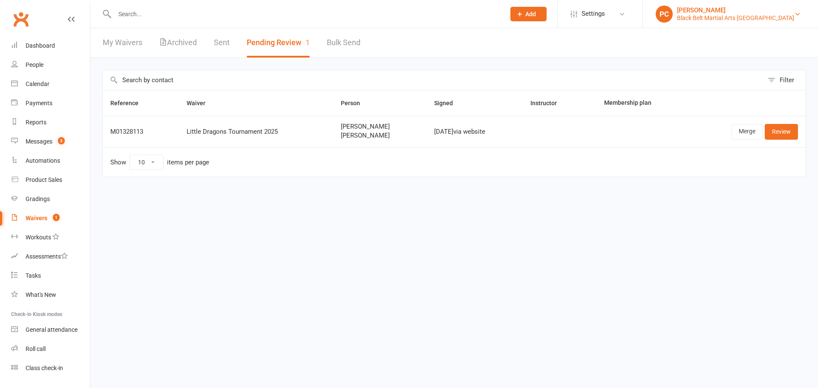
click at [736, 18] on div "Black Belt Martial Arts [GEOGRAPHIC_DATA]" at bounding box center [735, 18] width 117 height 8
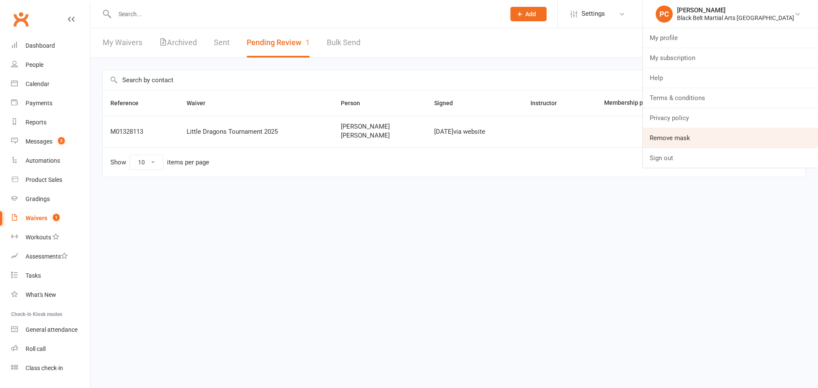
click at [706, 136] on link "Remove mask" at bounding box center [730, 138] width 175 height 20
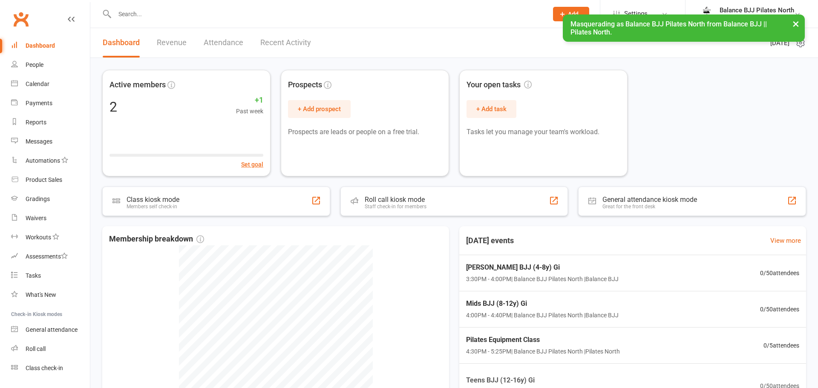
click at [725, 12] on div "Balance BJJ Pilates North" at bounding box center [757, 10] width 75 height 8
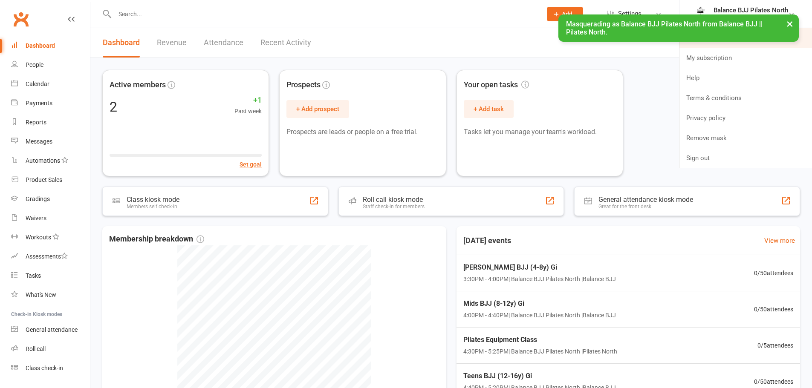
click at [723, 43] on link "My profile" at bounding box center [745, 38] width 133 height 20
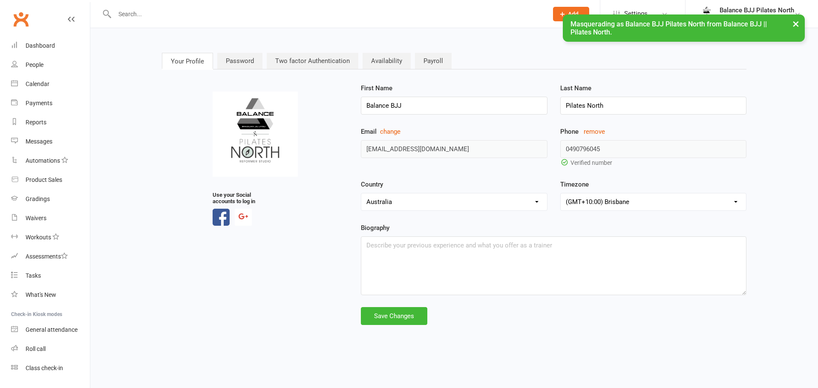
click at [539, 148] on div "Email change ginoandsteph@balancebjj.com.au Phone remove 0490796045 Verified nu…" at bounding box center [553, 153] width 398 height 53
click at [737, 7] on div "Balance BJJ Pilates North" at bounding box center [757, 10] width 75 height 8
click at [716, 135] on link "Remove mask" at bounding box center [752, 138] width 133 height 20
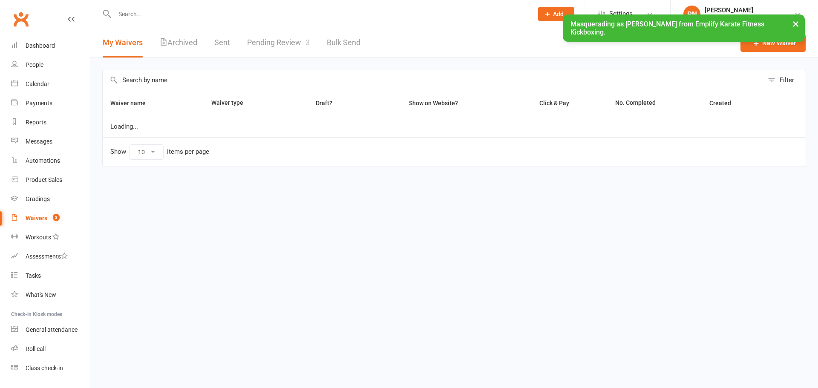
click at [300, 41] on link "Pending Review 3" at bounding box center [278, 42] width 63 height 29
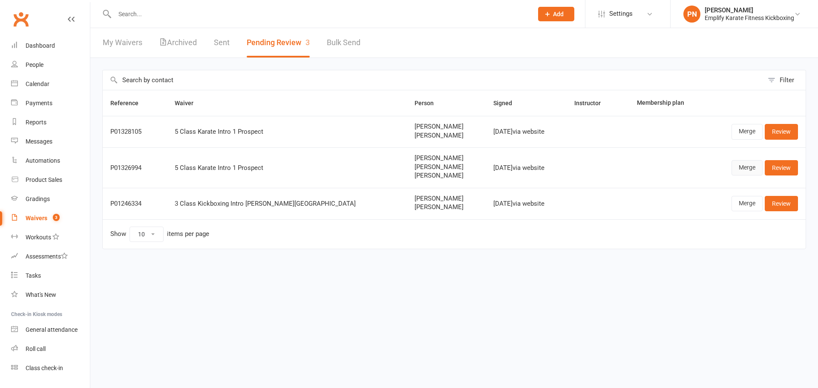
click at [745, 170] on link "Merge" at bounding box center [747, 167] width 31 height 15
click at [741, 166] on link "Merge" at bounding box center [747, 167] width 31 height 15
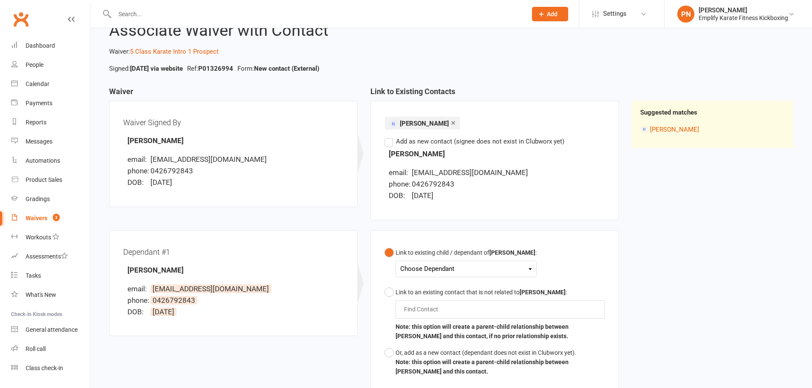
scroll to position [128, 0]
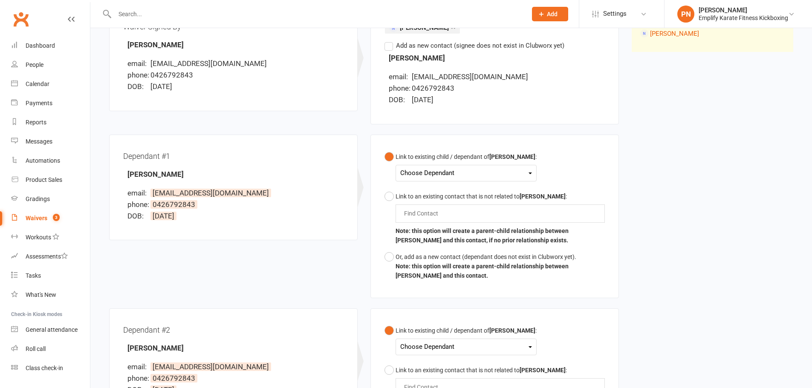
click at [511, 171] on div "Choose Dependant" at bounding box center [466, 173] width 132 height 12
click at [454, 192] on link "[PERSON_NAME]" at bounding box center [443, 193] width 84 height 18
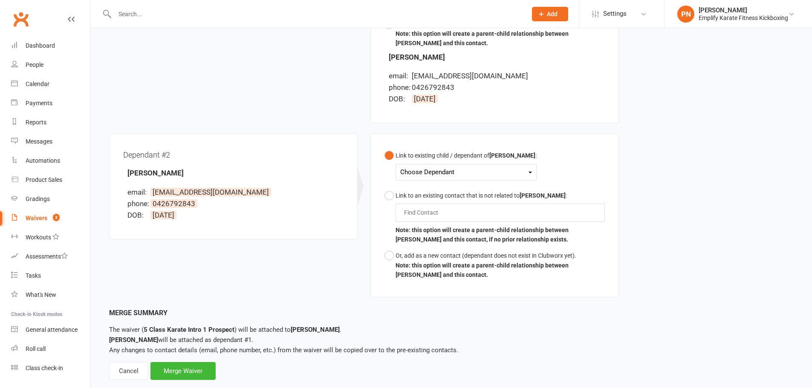
scroll to position [378, 0]
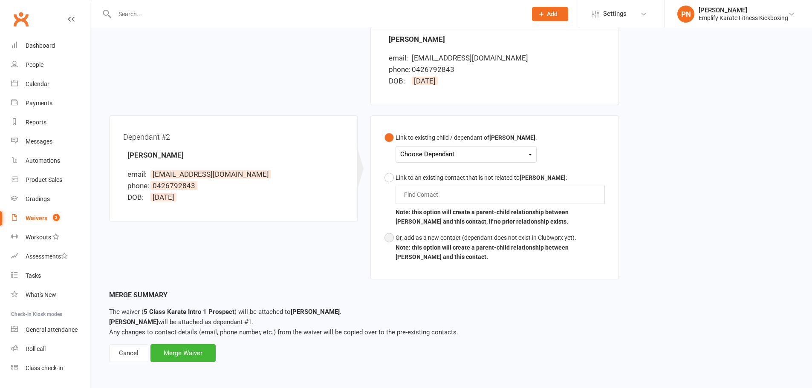
click at [392, 240] on button "Or, add as a new contact (dependant does not exist in Clubworx yet). Note: this…" at bounding box center [494, 247] width 220 height 35
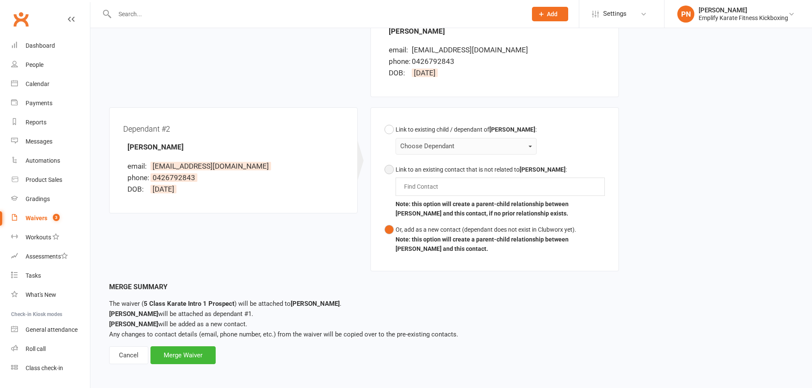
scroll to position [389, 0]
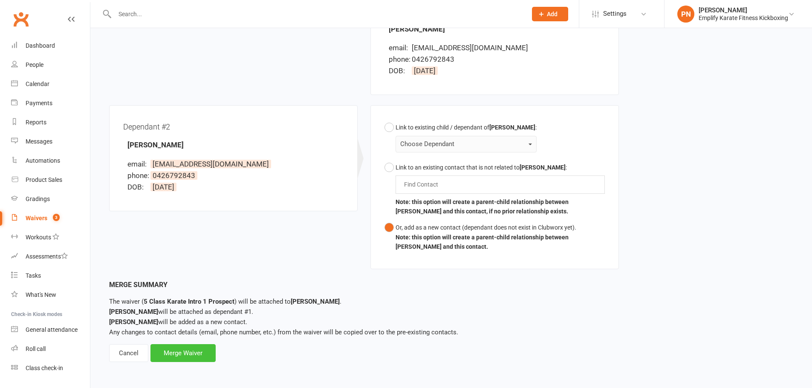
click at [188, 352] on div "Merge Waiver" at bounding box center [182, 353] width 65 height 18
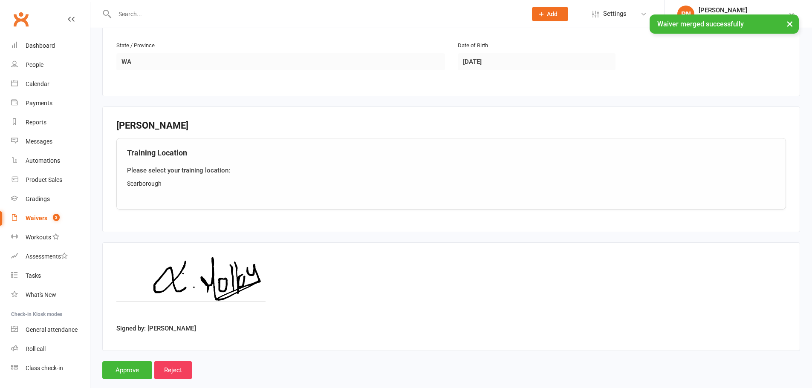
scroll to position [909, 0]
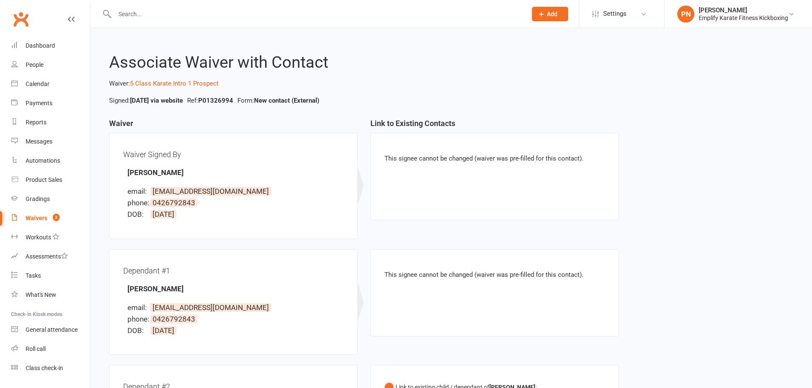
click at [26, 218] on div "Waivers" at bounding box center [37, 218] width 22 height 7
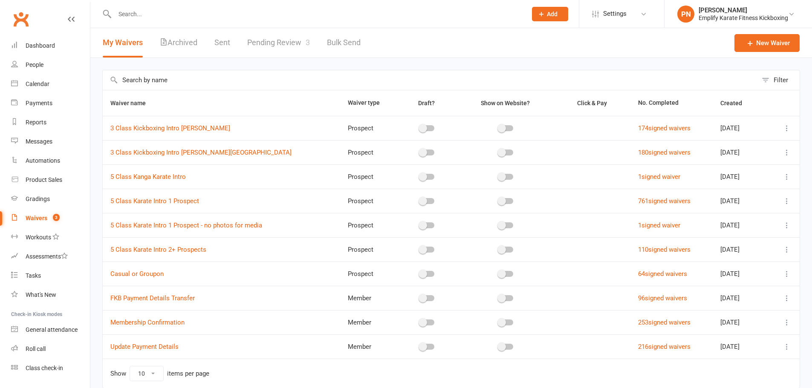
click at [292, 51] on link "Pending Review 3" at bounding box center [278, 42] width 63 height 29
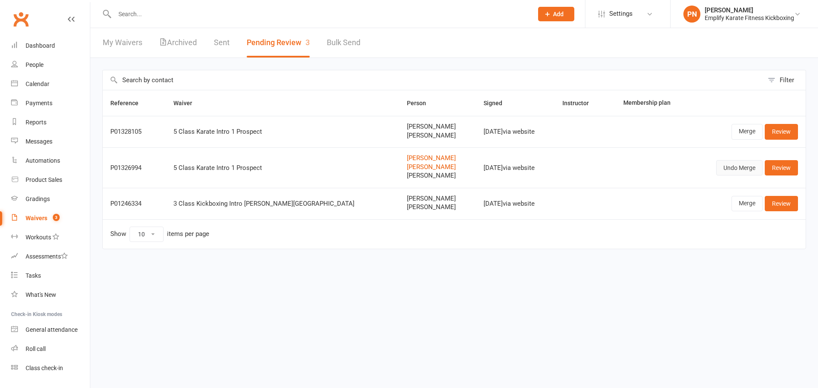
click at [738, 169] on button "Undo Merge" at bounding box center [739, 167] width 46 height 15
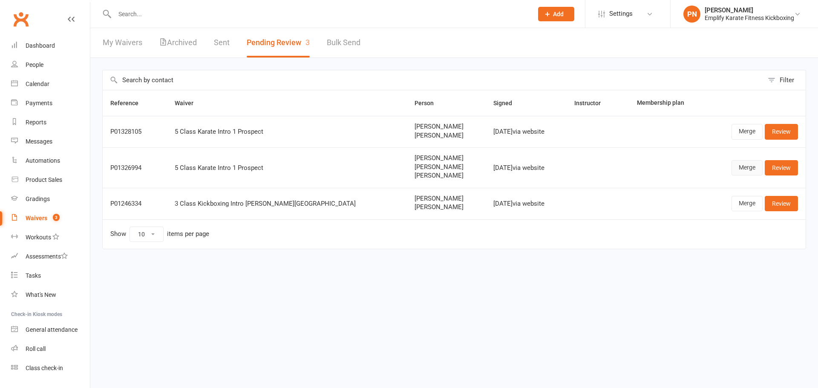
click at [738, 167] on link "Merge" at bounding box center [747, 167] width 31 height 15
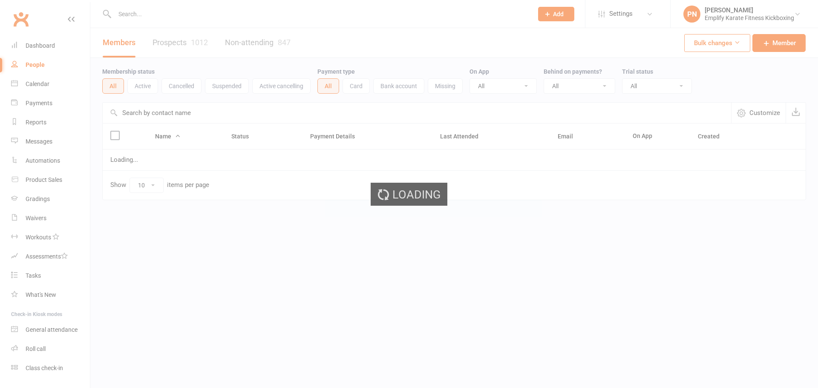
click at [241, 20] on div "Loading" at bounding box center [409, 194] width 818 height 388
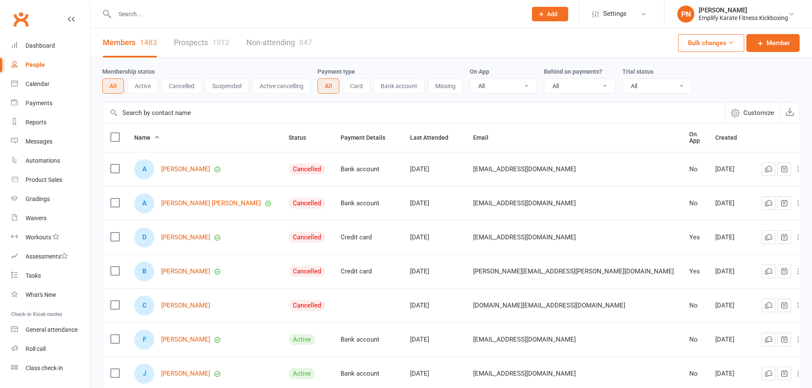
click at [256, 17] on input "text" at bounding box center [316, 14] width 409 height 12
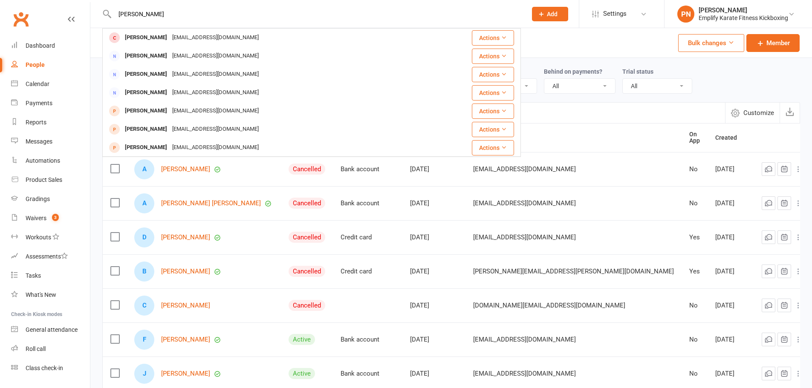
click at [270, 14] on input "[PERSON_NAME]" at bounding box center [316, 14] width 409 height 12
drag, startPoint x: 270, startPoint y: 14, endPoint x: 59, endPoint y: -3, distance: 211.6
click at [59, 0] on html "[PERSON_NAME] [EMAIL_ADDRESS][DOMAIN_NAME] Actions [PERSON_NAME] [EMAIL_ADDRESS…" at bounding box center [406, 284] width 812 height 568
click at [293, 11] on input "[PERSON_NAME]" at bounding box center [316, 14] width 409 height 12
drag, startPoint x: 275, startPoint y: 12, endPoint x: 88, endPoint y: -1, distance: 187.5
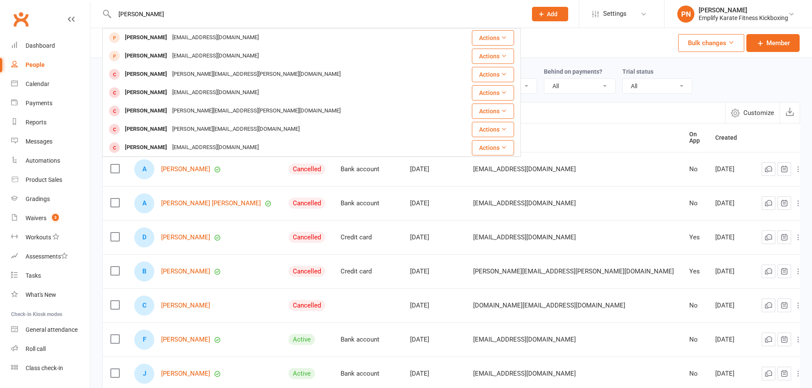
click at [88, 0] on html "[PERSON_NAME] [EMAIL_ADDRESS][DOMAIN_NAME] Actions [PERSON_NAME] [PERSON_NAME][…" at bounding box center [406, 284] width 812 height 568
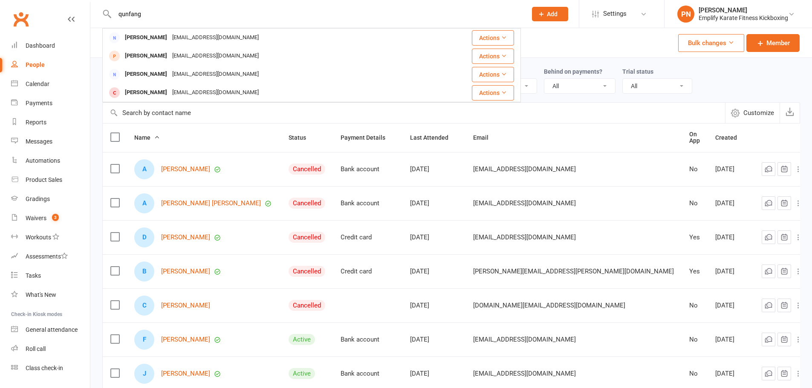
drag, startPoint x: 103, startPoint y: 10, endPoint x: 64, endPoint y: 7, distance: 38.9
click at [64, 2] on header "qunfang qunfang ouyang sunf402@gmail.com Actions Fei Fang feifang0730@gmail.com…" at bounding box center [406, 2] width 812 height 0
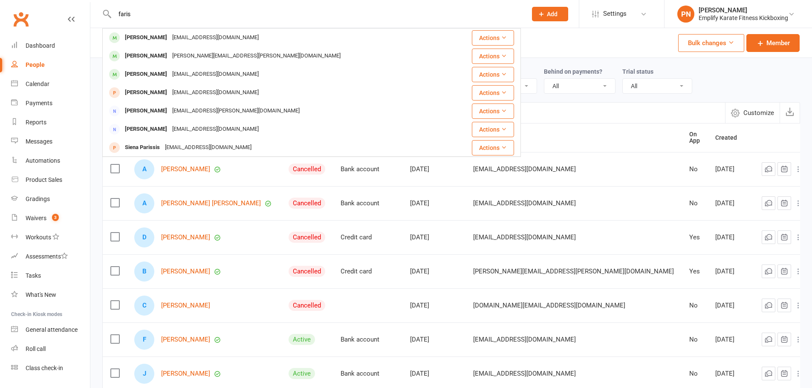
click at [325, 17] on input "faris" at bounding box center [316, 14] width 409 height 12
drag, startPoint x: 329, startPoint y: 15, endPoint x: 133, endPoint y: -7, distance: 197.7
click at [133, 0] on html "faris Faris Addulwahid sunf402@gmail.com Actions Farimehr Molaei saeid.molaei@g…" at bounding box center [406, 284] width 812 height 568
drag, startPoint x: 153, startPoint y: 11, endPoint x: 80, endPoint y: 5, distance: 72.7
click at [80, 2] on header "faris Faris Addulwahid sunf402@gmail.com Actions Farimehr Molaei saeid.molaei@g…" at bounding box center [406, 2] width 812 height 0
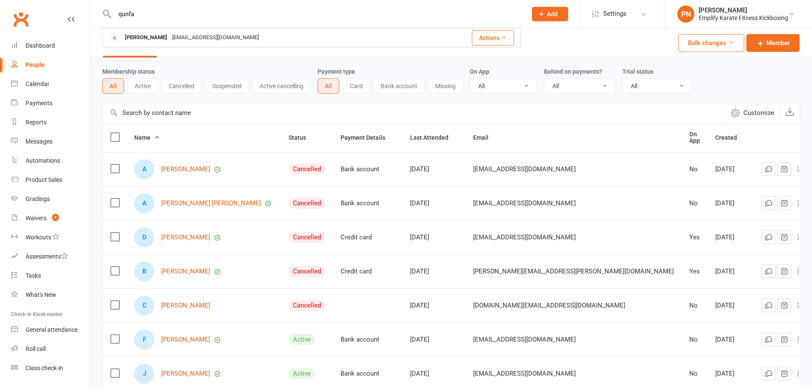
type input "qunfa"
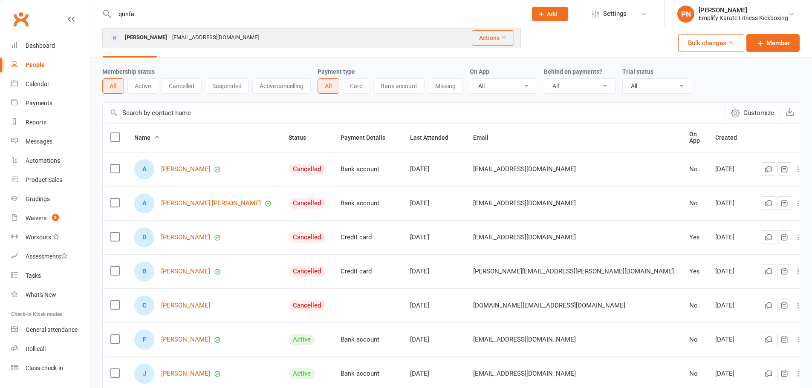
click at [147, 32] on div "[PERSON_NAME]" at bounding box center [145, 38] width 47 height 12
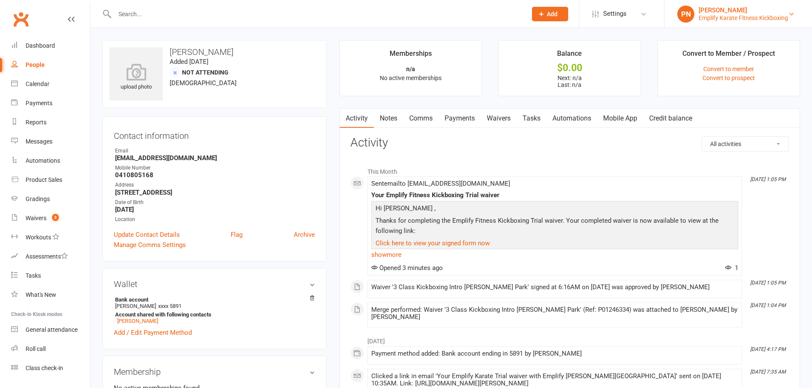
click at [715, 14] on div "Emplify Karate Fitness Kickboxing" at bounding box center [742, 18] width 89 height 8
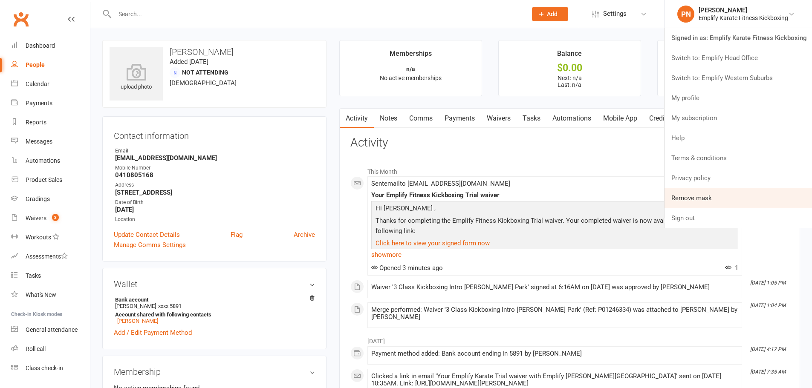
click at [699, 204] on link "Remove mask" at bounding box center [737, 198] width 147 height 20
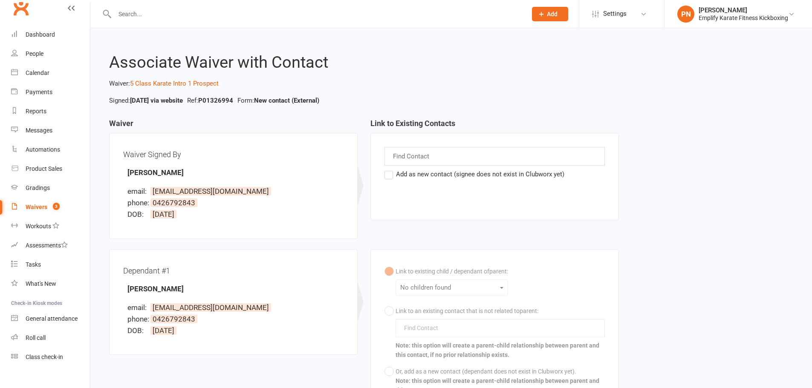
scroll to position [14, 0]
click at [35, 204] on div "Waivers" at bounding box center [37, 204] width 22 height 7
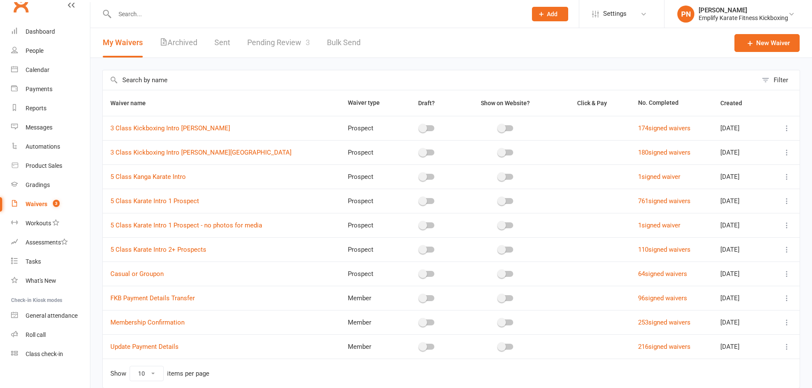
click at [269, 47] on link "Pending Review 3" at bounding box center [278, 42] width 63 height 29
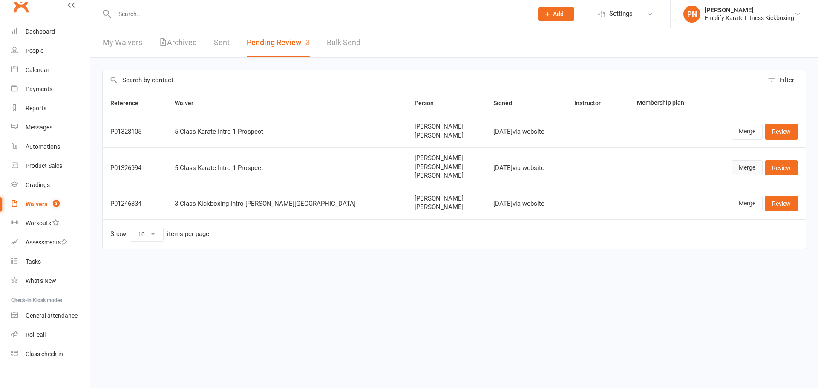
click at [741, 167] on link "Merge" at bounding box center [747, 167] width 31 height 15
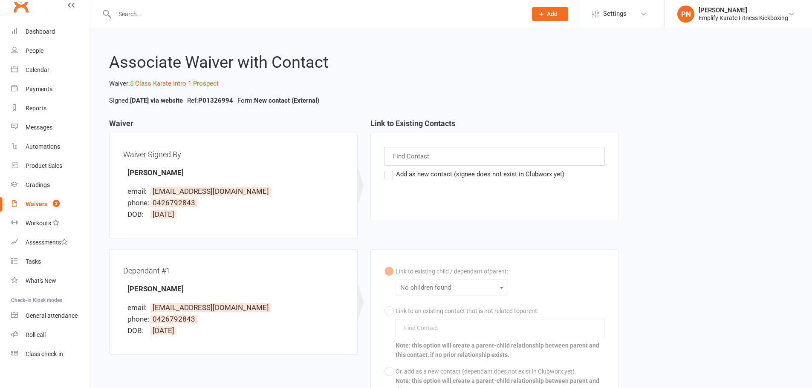
click at [454, 161] on div "Find Contact" at bounding box center [494, 156] width 220 height 19
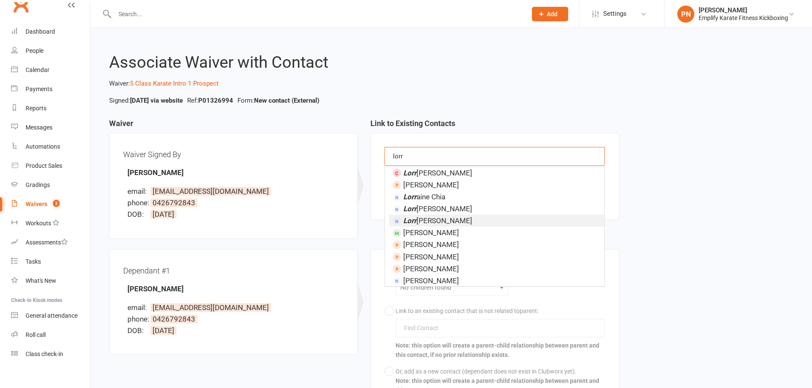
type input "lorr"
click at [450, 223] on span "Lorr [PERSON_NAME]" at bounding box center [437, 220] width 69 height 9
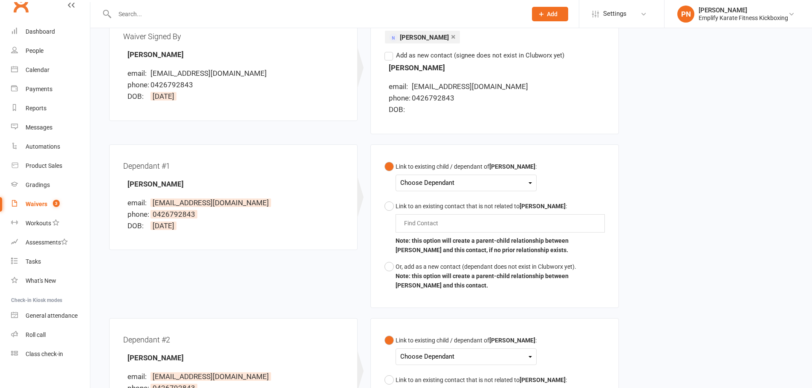
scroll to position [142, 0]
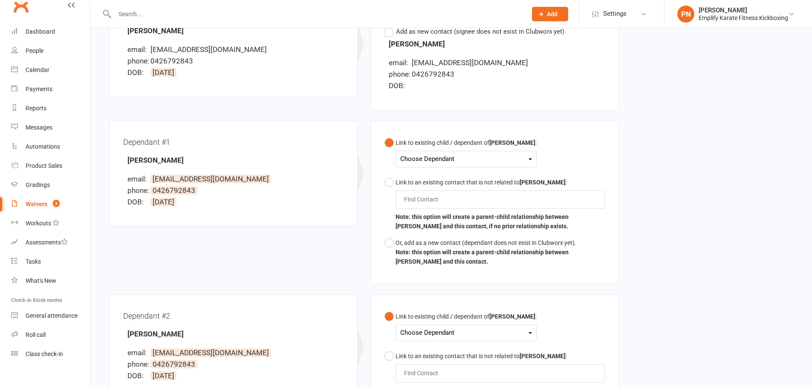
click at [456, 161] on div "Choose Dependant" at bounding box center [466, 159] width 132 height 12
click at [433, 179] on link "[PERSON_NAME]" at bounding box center [443, 179] width 84 height 18
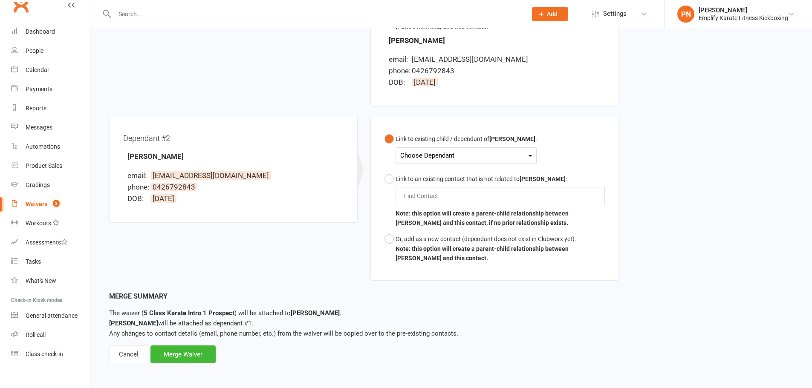
scroll to position [378, 0]
click at [394, 239] on button "Or, add as a new contact (dependant does not exist in Clubworx yet). Note: this…" at bounding box center [494, 247] width 220 height 35
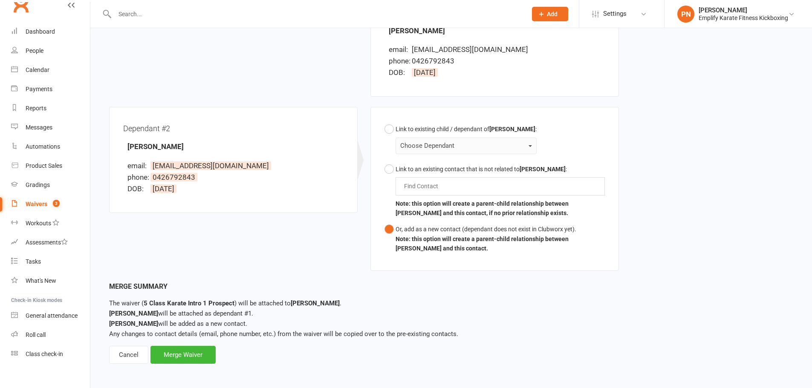
scroll to position [389, 0]
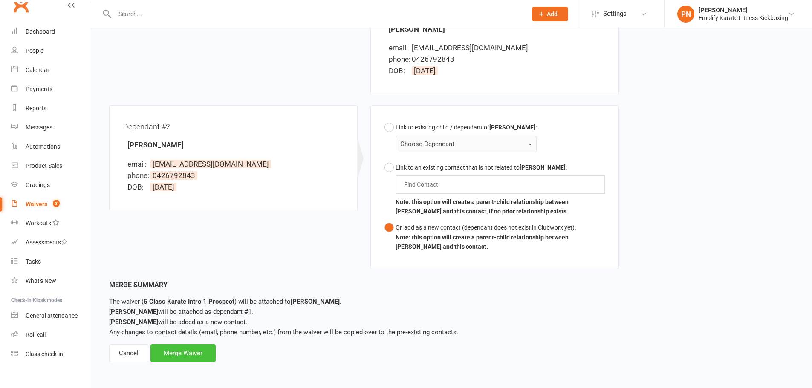
click at [195, 353] on div "Merge Waiver" at bounding box center [182, 353] width 65 height 18
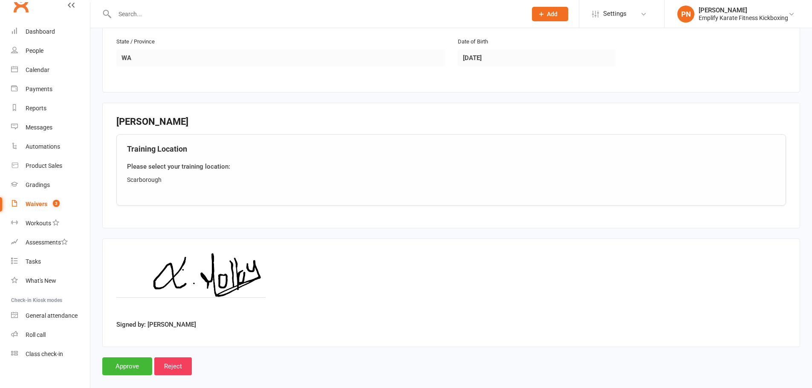
scroll to position [920, 0]
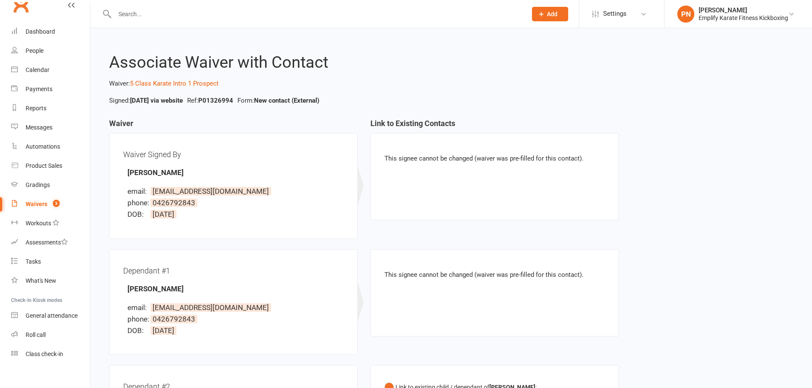
click at [43, 205] on div "Waivers" at bounding box center [37, 204] width 22 height 7
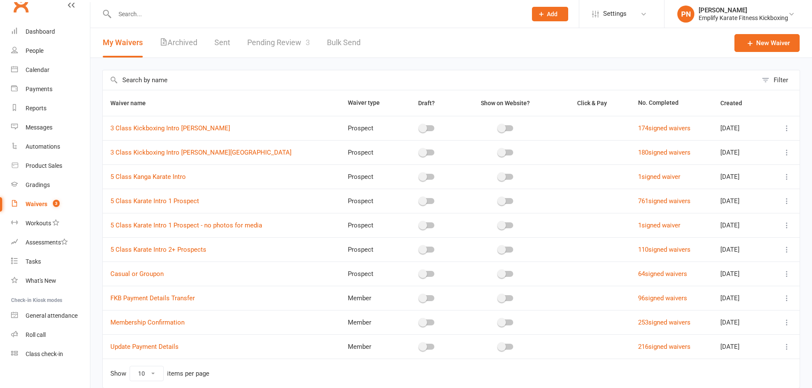
click at [282, 47] on link "Pending Review 3" at bounding box center [278, 42] width 63 height 29
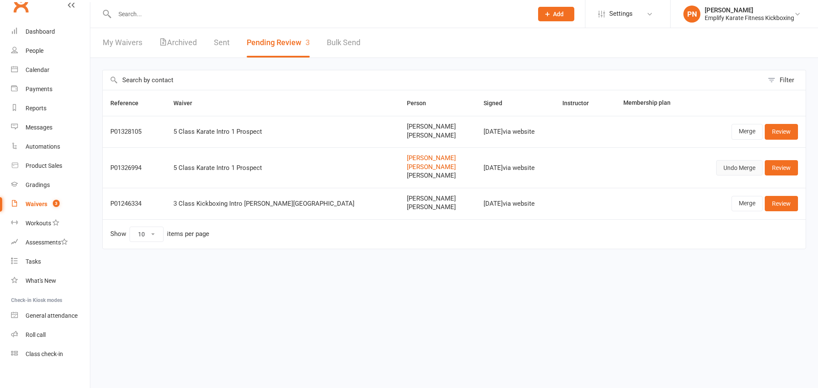
click at [731, 169] on button "Undo Merge" at bounding box center [739, 167] width 46 height 15
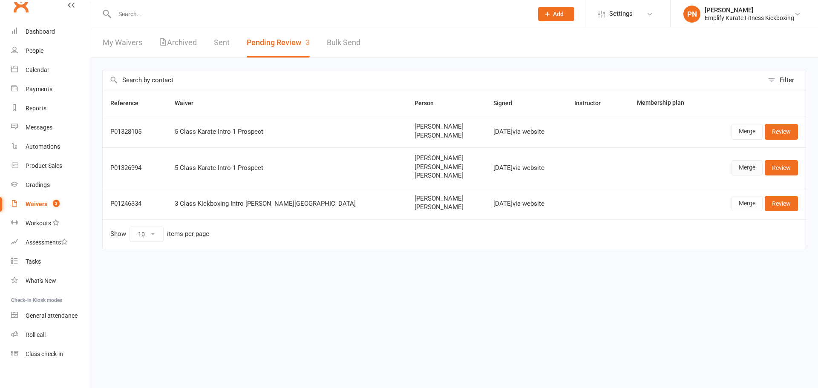
click at [740, 167] on link "Merge" at bounding box center [747, 167] width 31 height 15
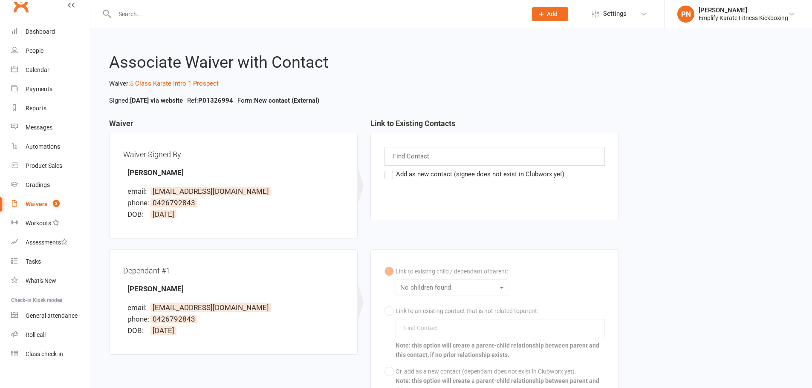
click at [447, 155] on div "Find Contact" at bounding box center [494, 156] width 220 height 19
click at [451, 157] on div "Find Contact" at bounding box center [494, 156] width 220 height 19
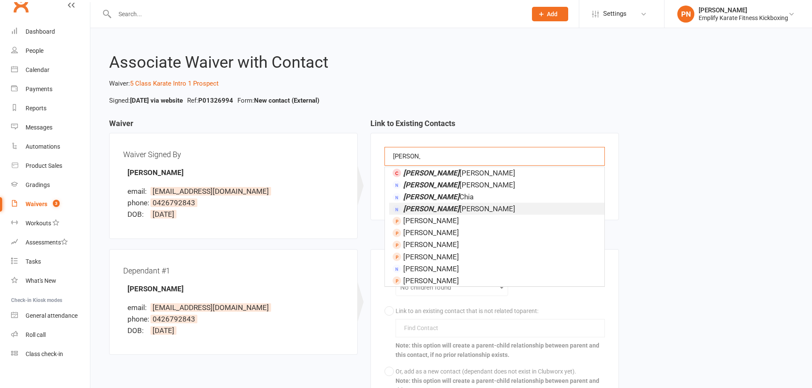
type input "lorraine"
click at [461, 210] on li "Lorraine molloy" at bounding box center [496, 209] width 215 height 12
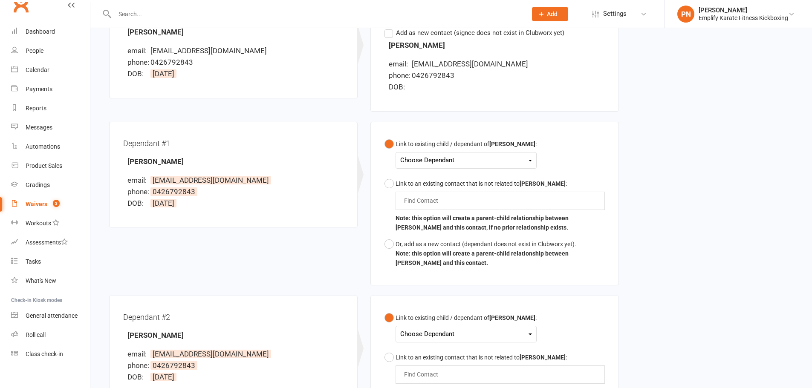
scroll to position [142, 0]
click at [471, 159] on div "Choose Dependant" at bounding box center [466, 159] width 132 height 12
click at [441, 182] on link "Tommie Noone" at bounding box center [443, 179] width 84 height 18
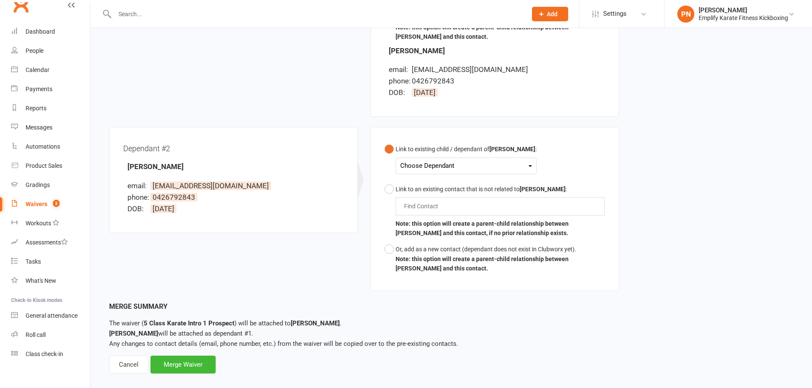
scroll to position [378, 0]
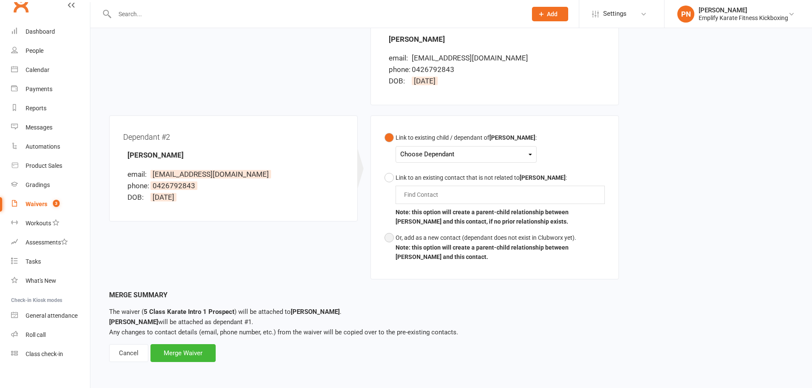
click at [392, 236] on button "Or, add as a new contact (dependant does not exist in Clubworx yet). Note: this…" at bounding box center [494, 247] width 220 height 35
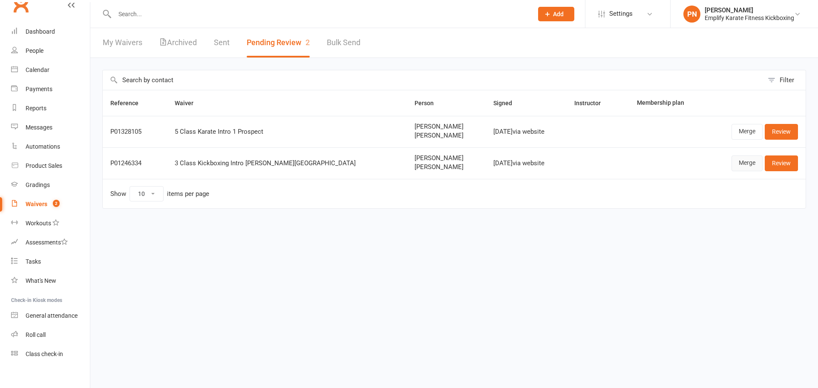
click at [743, 164] on link "Merge" at bounding box center [747, 163] width 31 height 15
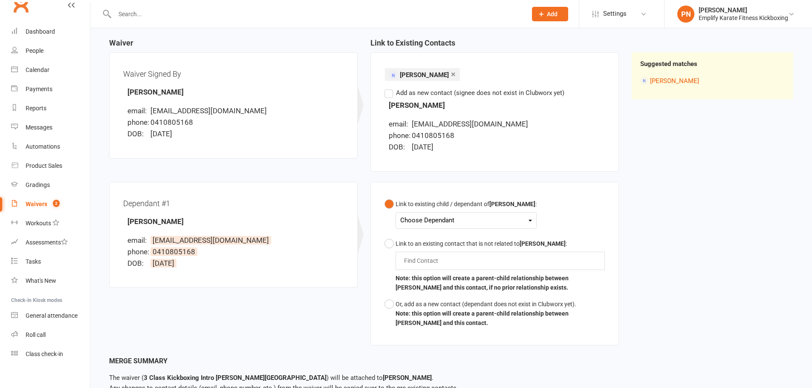
scroll to position [99, 0]
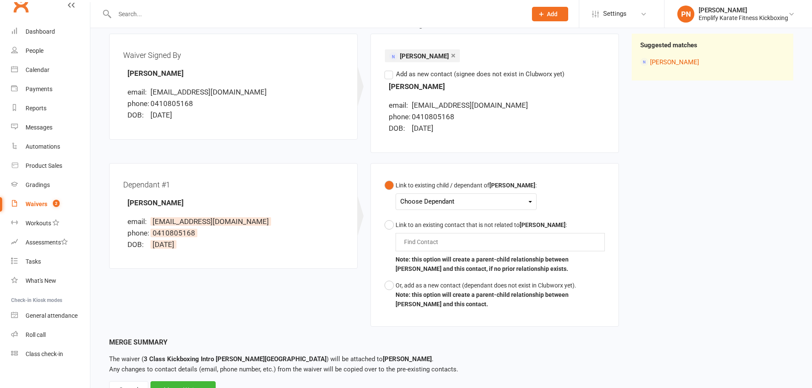
click at [439, 202] on div "Choose Dependant" at bounding box center [466, 202] width 132 height 12
click at [615, 201] on div "Link to existing child / dependant of qunfang ouyang : Choose Dependant Faris A…" at bounding box center [494, 245] width 248 height 164
click at [38, 207] on div "Waivers" at bounding box center [37, 204] width 22 height 7
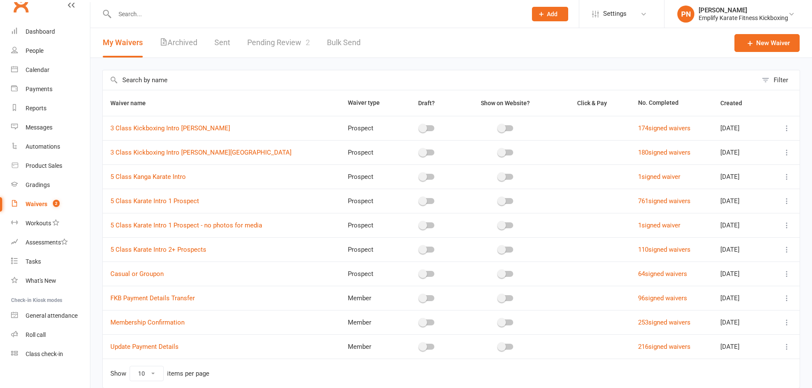
click at [274, 37] on link "Pending Review 2" at bounding box center [278, 42] width 63 height 29
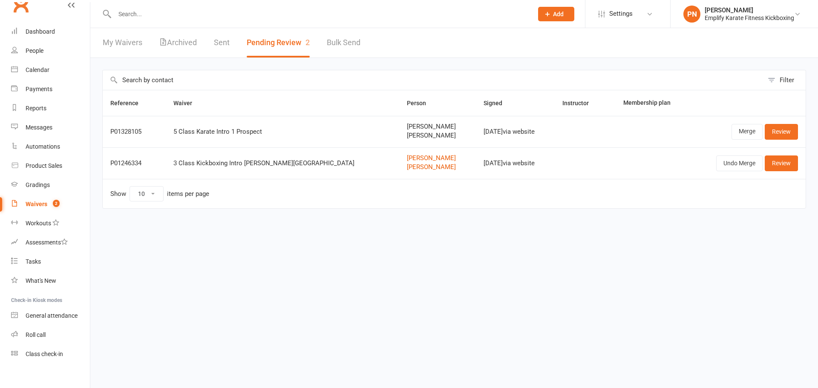
click at [124, 41] on link "My Waivers" at bounding box center [123, 42] width 40 height 29
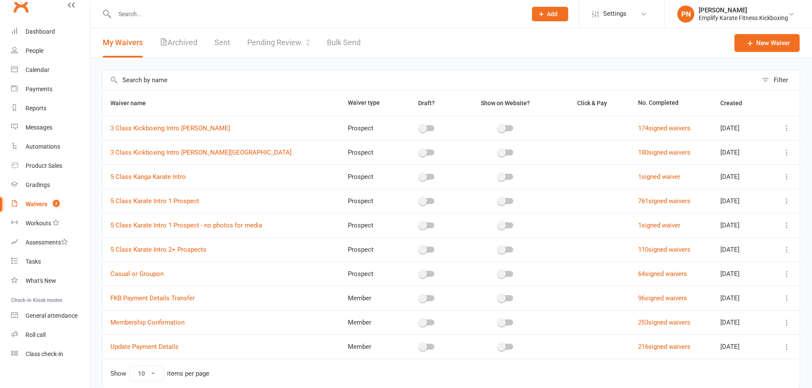
click at [212, 84] on input "text" at bounding box center [430, 80] width 654 height 20
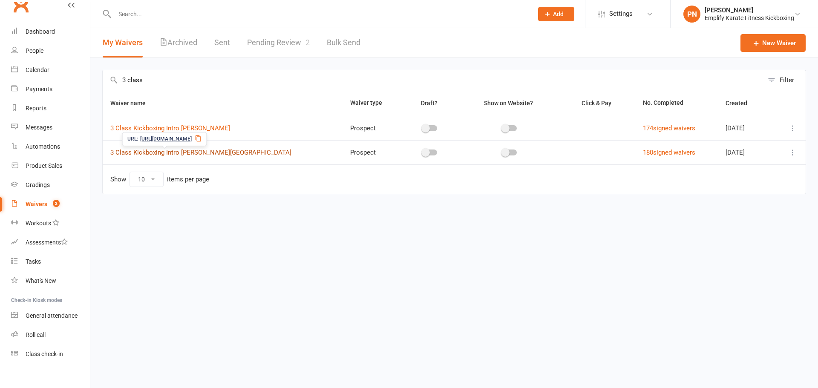
type input "3 class"
click at [199, 155] on link "3 Class Kickboxing Intro Osborne Park" at bounding box center [200, 153] width 181 height 8
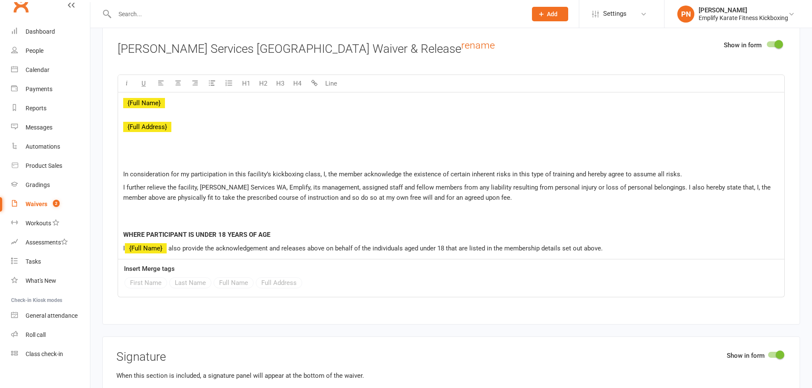
scroll to position [1345, 0]
click at [40, 202] on div "Waivers" at bounding box center [37, 204] width 22 height 7
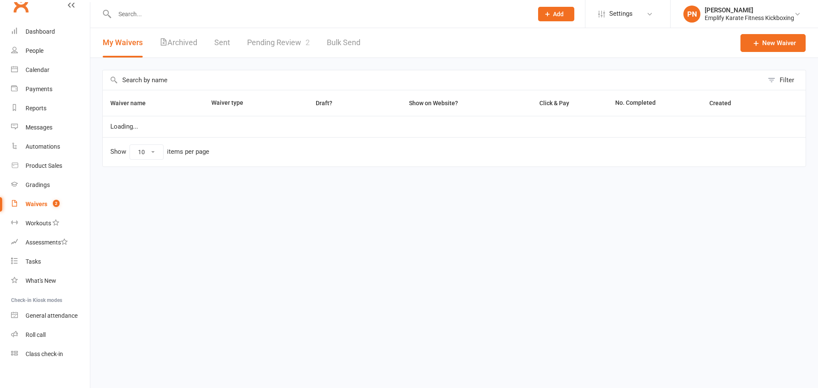
click at [287, 42] on link "Pending Review 2" at bounding box center [278, 42] width 63 height 29
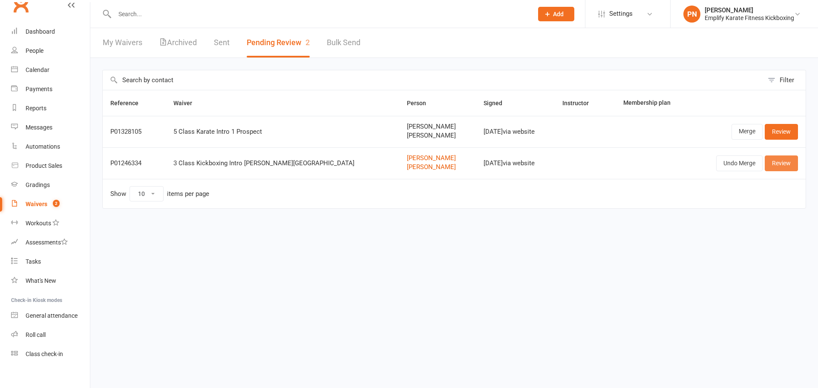
click at [792, 166] on link "Review" at bounding box center [781, 163] width 33 height 15
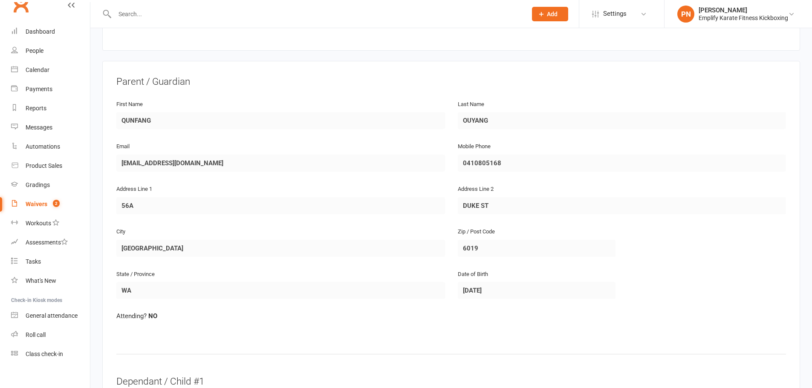
scroll to position [80, 0]
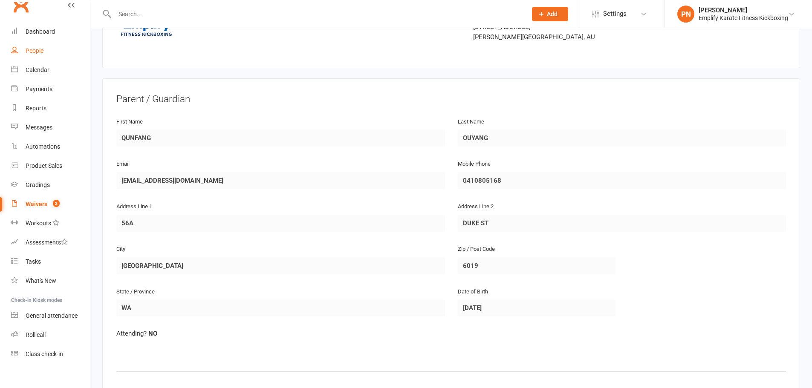
click at [42, 52] on div "People" at bounding box center [35, 50] width 18 height 7
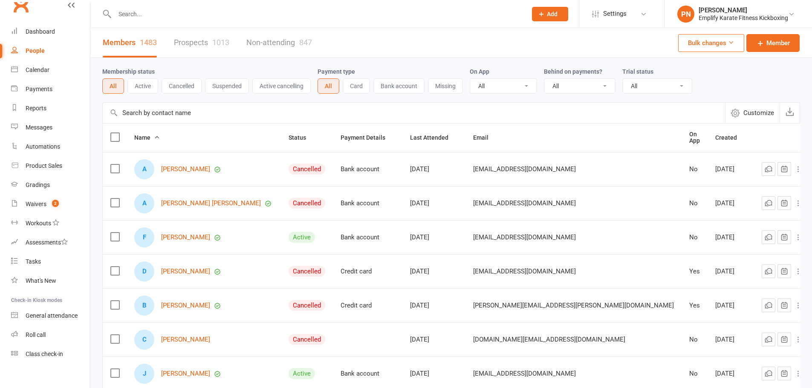
click at [198, 14] on input "text" at bounding box center [316, 14] width 409 height 12
drag, startPoint x: 153, startPoint y: 16, endPoint x: 86, endPoint y: 9, distance: 66.5
click at [86, 2] on header "qun QUNFANG OUYANG sunf402@gmail.com Actions Prospect Member Non-attending cont…" at bounding box center [406, 2] width 812 height 0
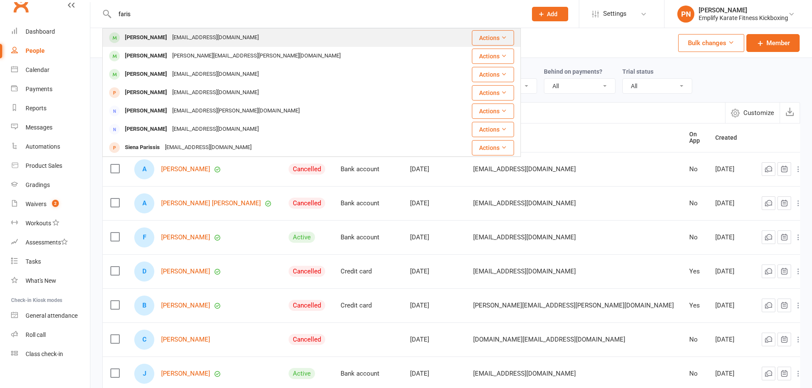
type input "faris"
click at [158, 37] on div "Faris abdulwahid" at bounding box center [145, 38] width 47 height 12
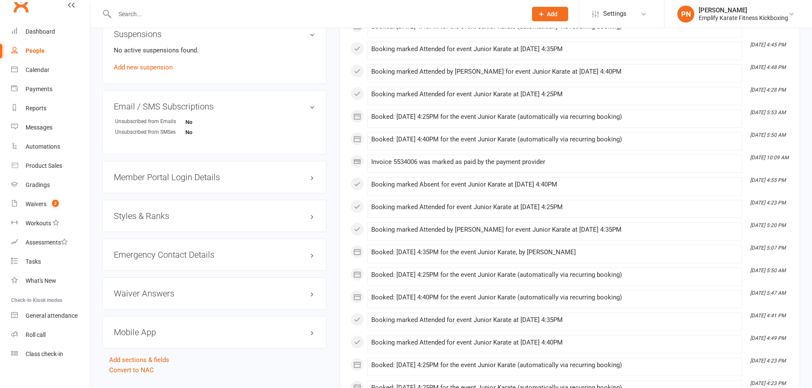
scroll to position [540, 0]
click at [169, 14] on input "text" at bounding box center [316, 14] width 409 height 12
type input "qu"
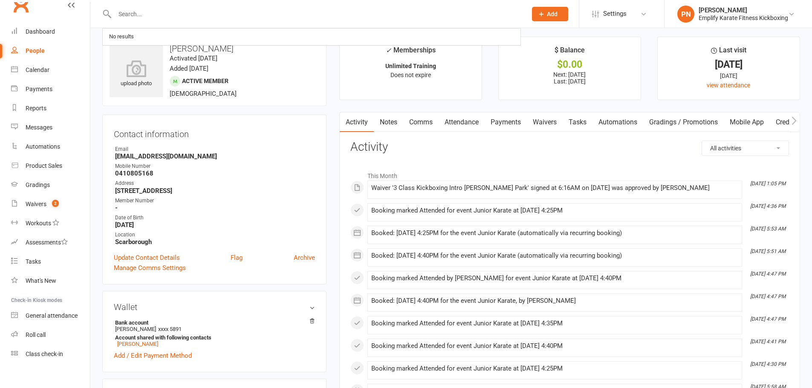
scroll to position [0, 0]
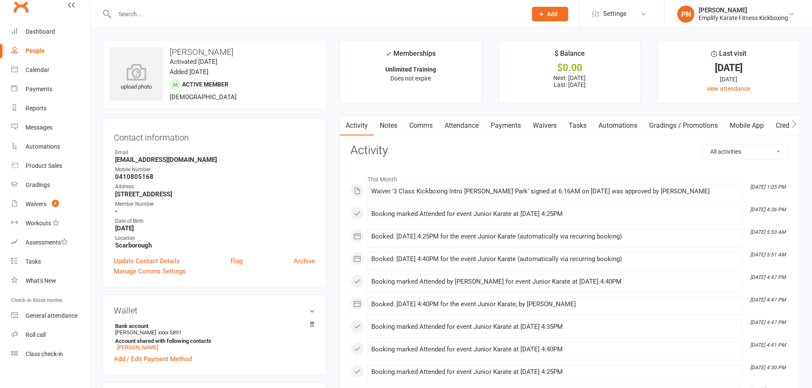
click at [550, 128] on link "Waivers" at bounding box center [545, 126] width 36 height 20
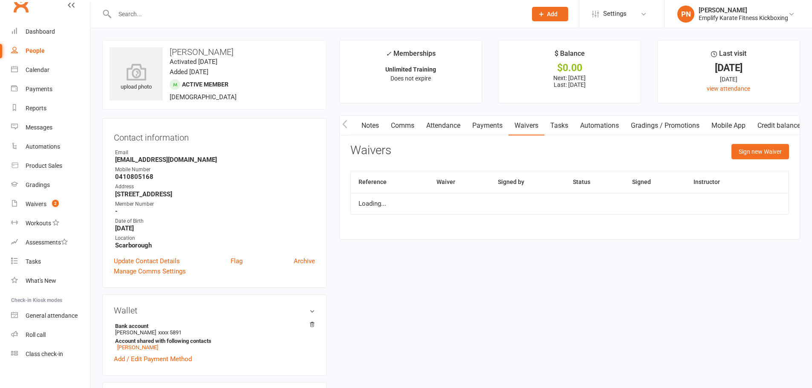
scroll to position [0, 28]
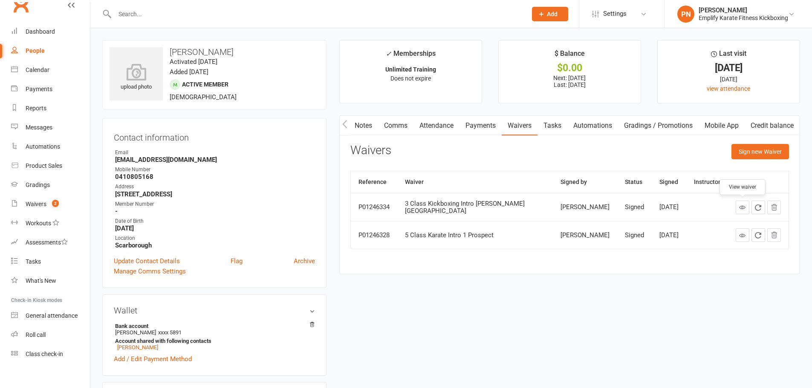
click at [742, 205] on icon at bounding box center [742, 207] width 6 height 6
click at [742, 234] on icon at bounding box center [742, 235] width 6 height 6
click at [158, 260] on link "Update Contact Details" at bounding box center [147, 261] width 66 height 10
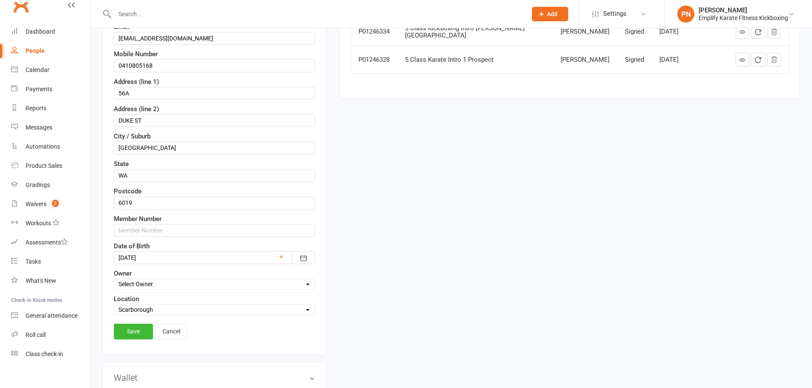
scroll to position [182, 0]
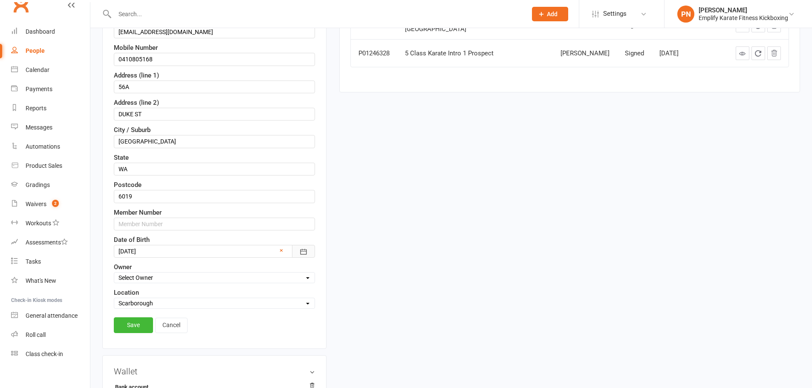
click at [302, 251] on icon "button" at bounding box center [303, 252] width 9 height 9
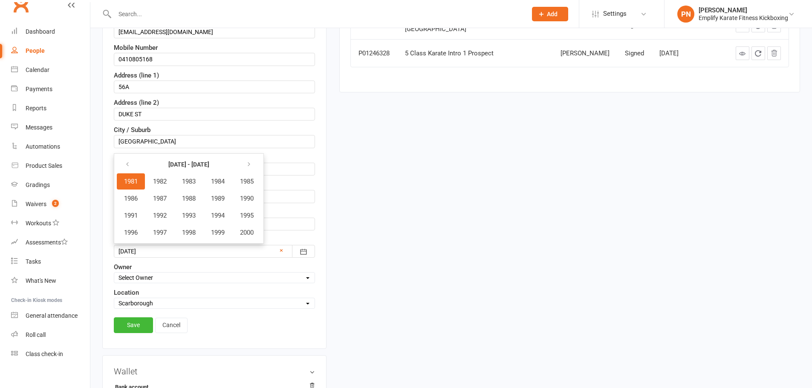
click at [132, 182] on span "1981" at bounding box center [131, 182] width 14 height 8
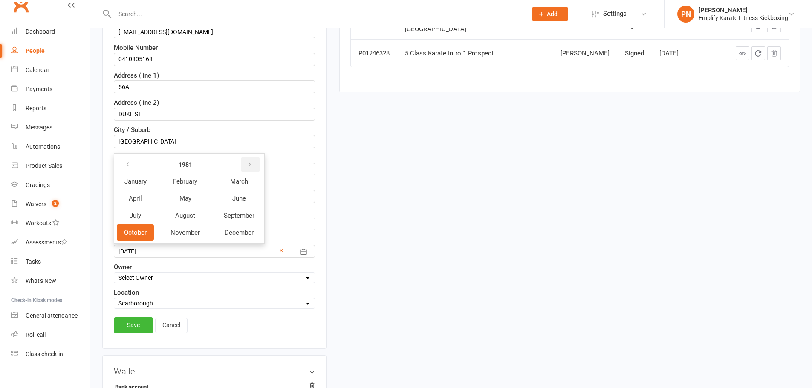
click at [246, 163] on button "button" at bounding box center [250, 164] width 18 height 15
click at [245, 163] on button "button" at bounding box center [250, 164] width 18 height 15
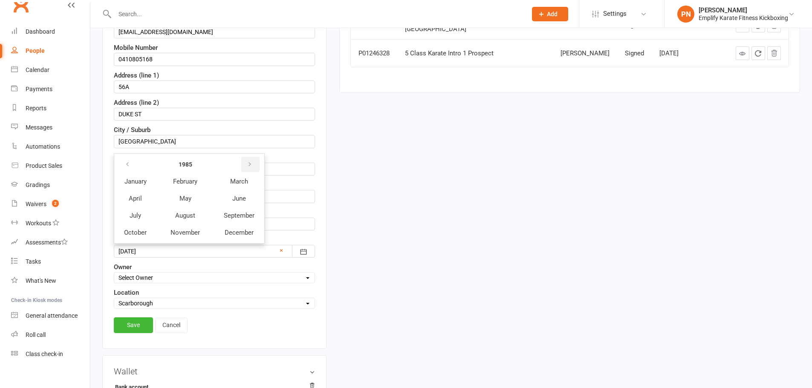
click at [245, 163] on button "button" at bounding box center [250, 164] width 18 height 15
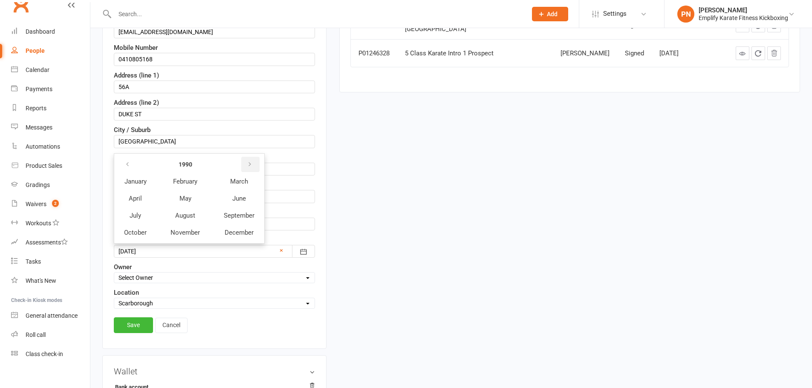
click at [245, 163] on button "button" at bounding box center [250, 164] width 18 height 15
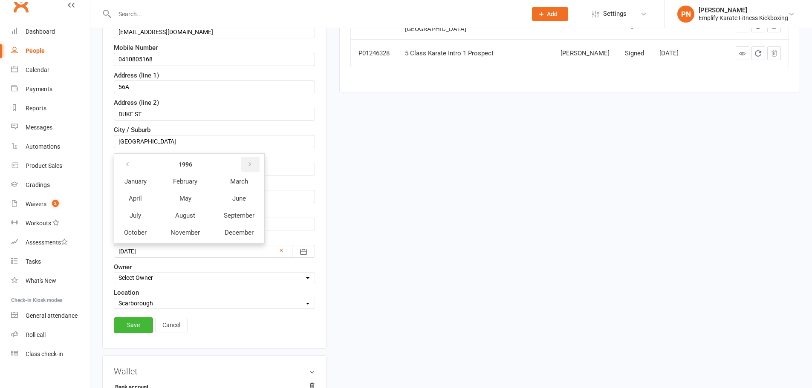
click at [245, 163] on button "button" at bounding box center [250, 164] width 18 height 15
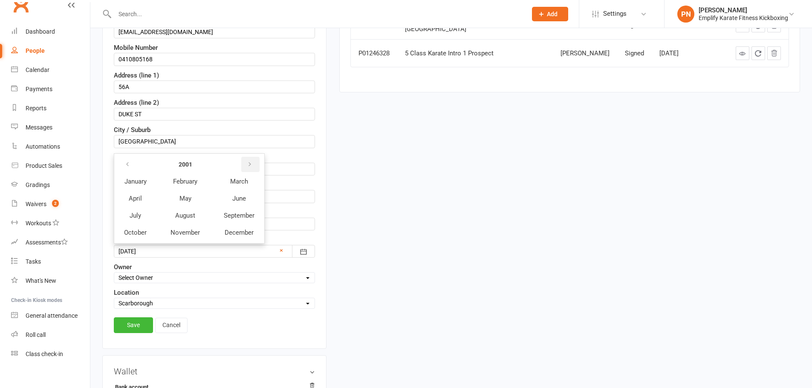
click at [245, 163] on button "button" at bounding box center [250, 164] width 18 height 15
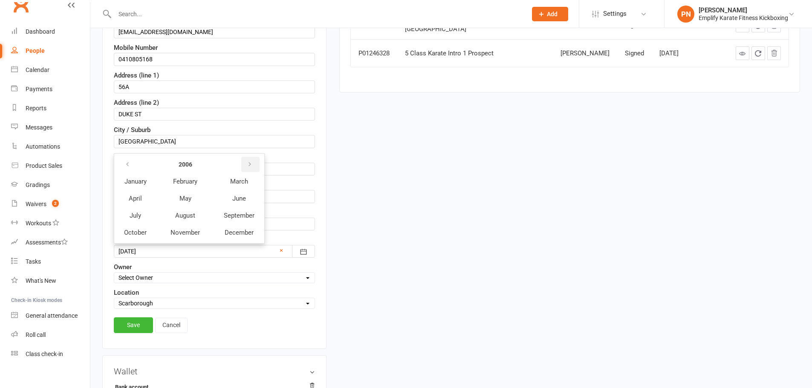
click at [245, 163] on button "button" at bounding box center [250, 164] width 18 height 15
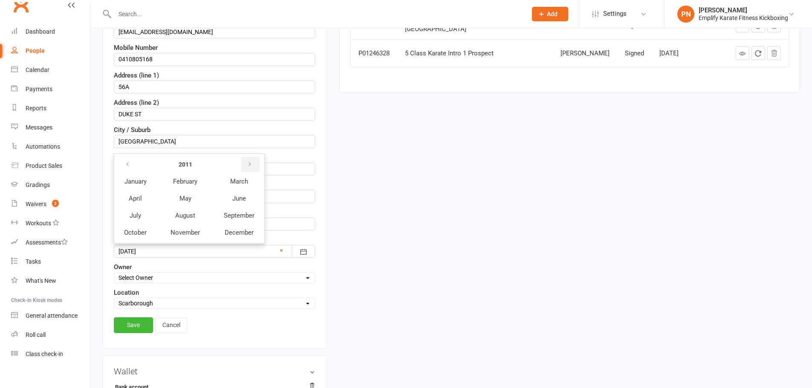
click at [245, 163] on button "button" at bounding box center [250, 164] width 18 height 15
click at [139, 180] on span "January" at bounding box center [135, 182] width 22 height 8
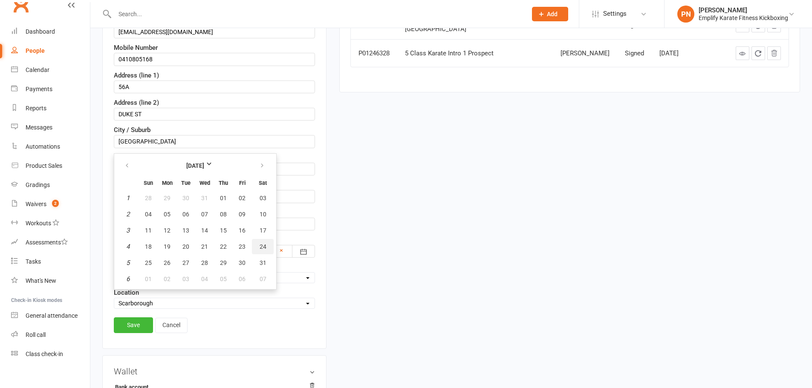
click at [265, 247] on span "24" at bounding box center [262, 246] width 7 height 7
type input "24 Jan 2015"
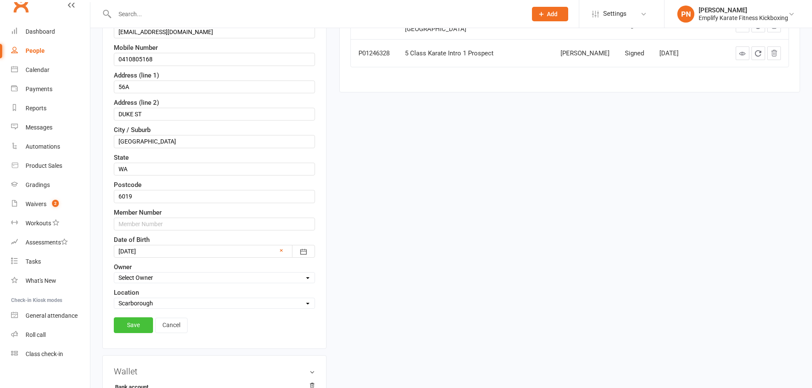
click at [130, 322] on link "Save" at bounding box center [133, 324] width 39 height 15
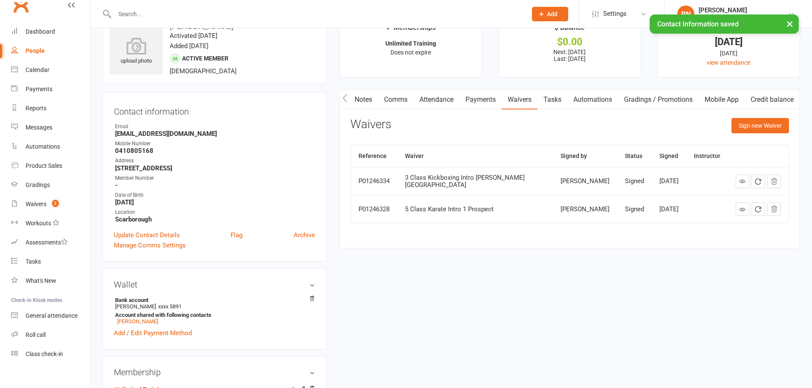
scroll to position [0, 0]
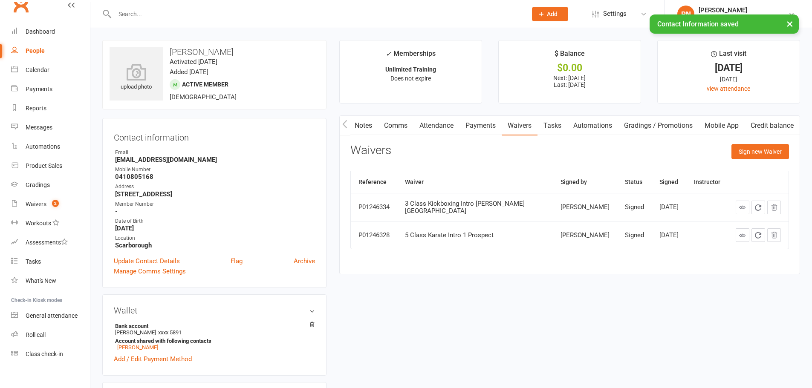
click at [352, 120] on link "Notes" at bounding box center [363, 126] width 29 height 20
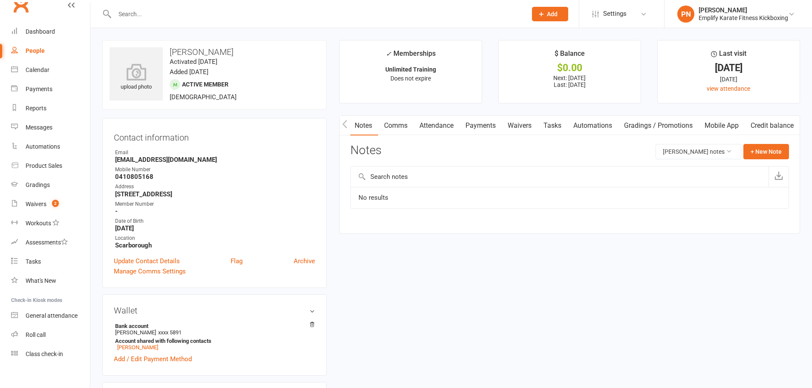
click at [344, 121] on icon "button" at bounding box center [344, 124] width 5 height 9
click at [353, 126] on link "Activity" at bounding box center [357, 126] width 34 height 20
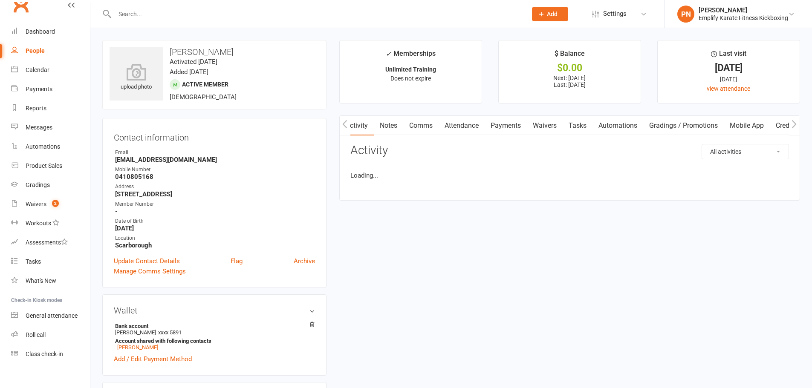
scroll to position [0, 28]
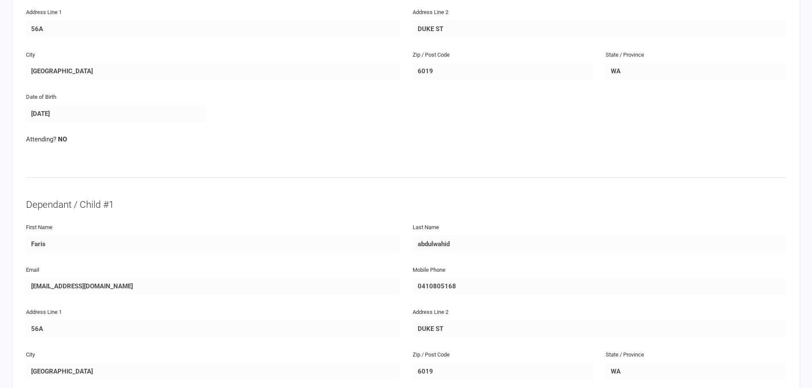
scroll to position [242, 0]
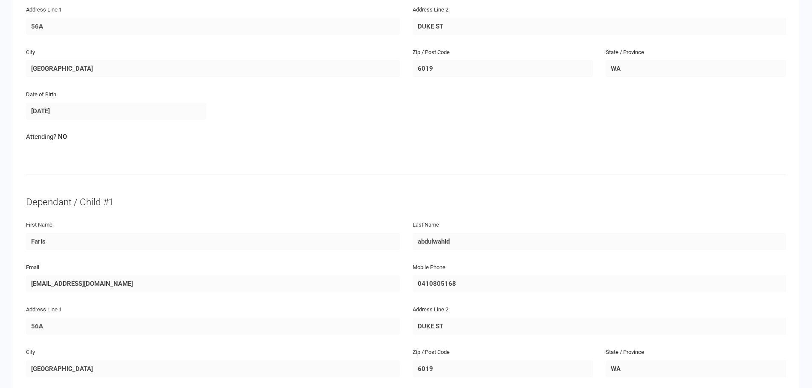
click at [554, 153] on div "Attending? NO" at bounding box center [406, 143] width 772 height 22
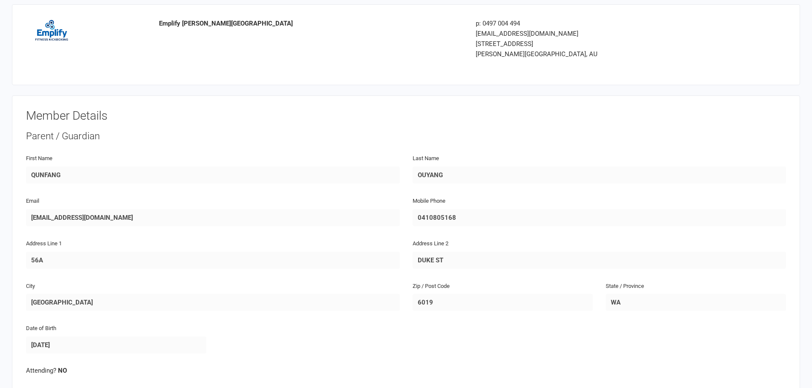
scroll to position [0, 0]
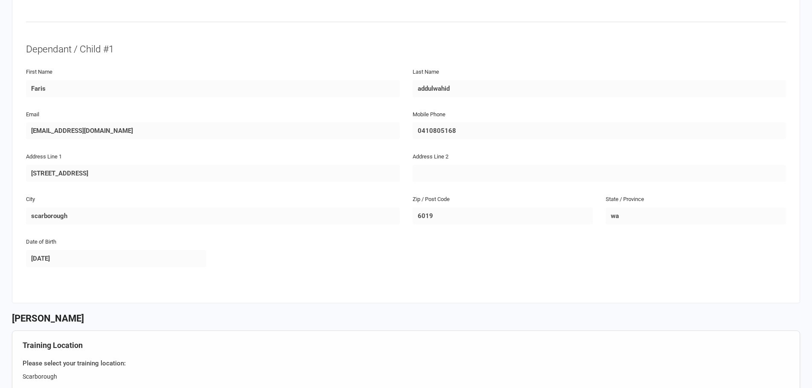
scroll to position [398, 0]
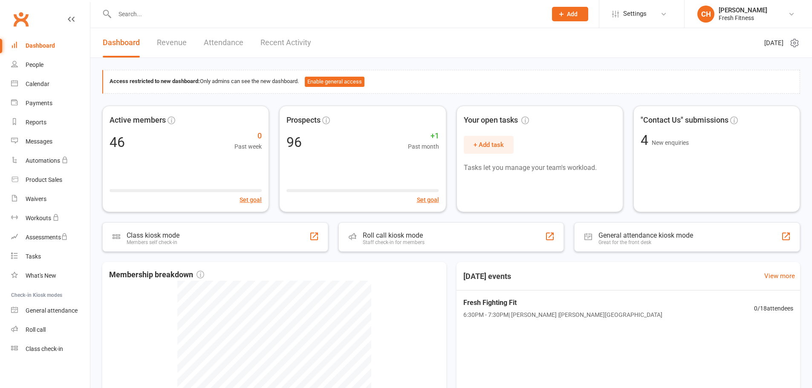
click at [628, 18] on ui-view "Prospect Member Non-attending contact Class / event Appointment Task Membership…" at bounding box center [406, 264] width 812 height 524
click at [628, 12] on span "Settings" at bounding box center [634, 13] width 23 height 19
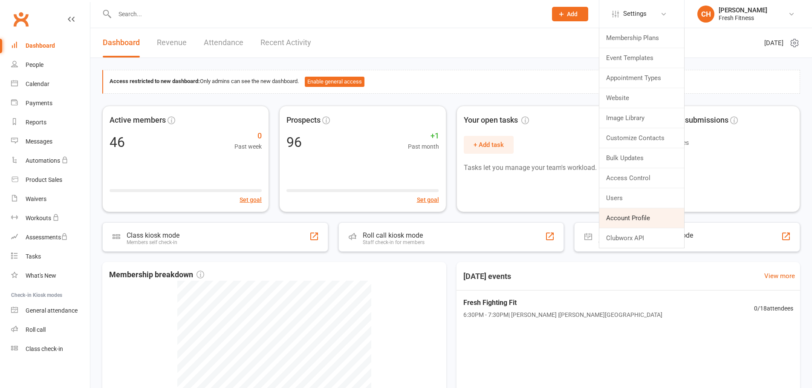
click at [651, 224] on link "Account Profile" at bounding box center [641, 218] width 85 height 20
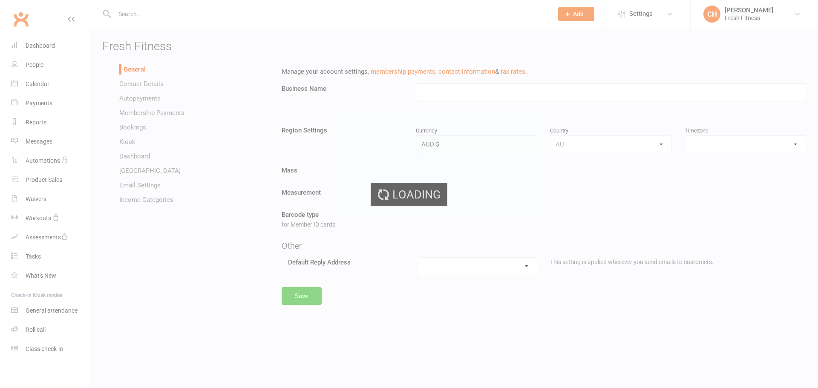
type input "Fresh Fitness"
select select "[GEOGRAPHIC_DATA]/[GEOGRAPHIC_DATA]"
select select "[EMAIL_ADDRESS][DOMAIN_NAME]"
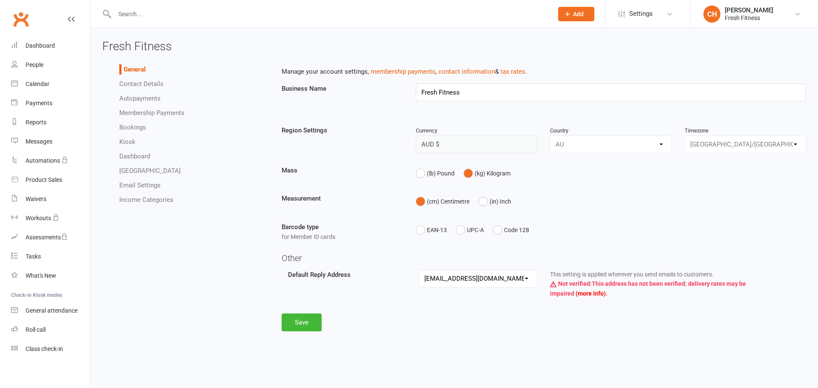
click at [161, 114] on link "Membership Payments" at bounding box center [151, 113] width 65 height 8
select select "expire_class_packs_on_booking_creation"
select select "allow_make_up_classes_for_expired_memberships_up_to_90d"
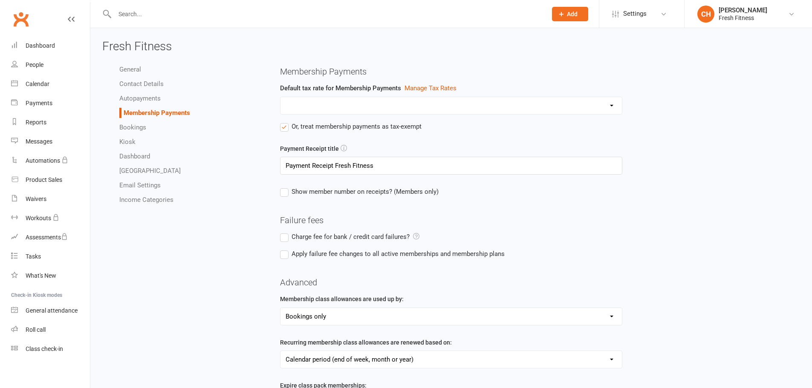
click at [147, 102] on link "Autopayments" at bounding box center [139, 99] width 41 height 8
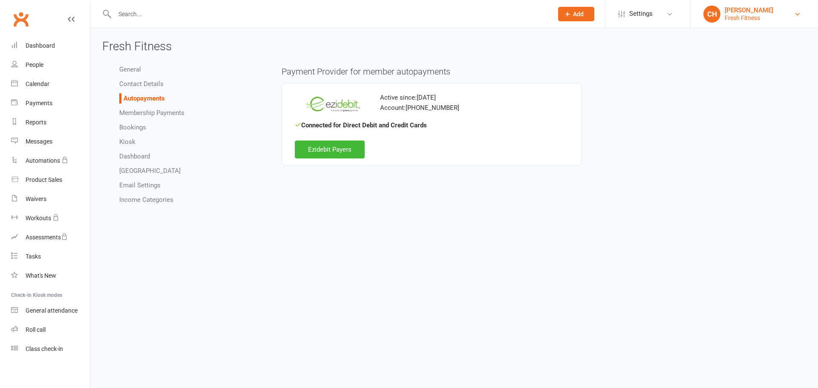
click at [755, 20] on div "Fresh Fitness" at bounding box center [749, 18] width 49 height 8
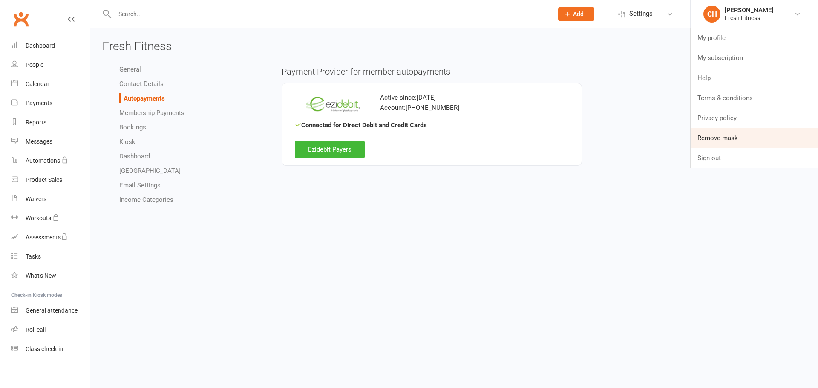
click at [727, 136] on link "Remove mask" at bounding box center [754, 138] width 127 height 20
